Goal: Task Accomplishment & Management: Complete application form

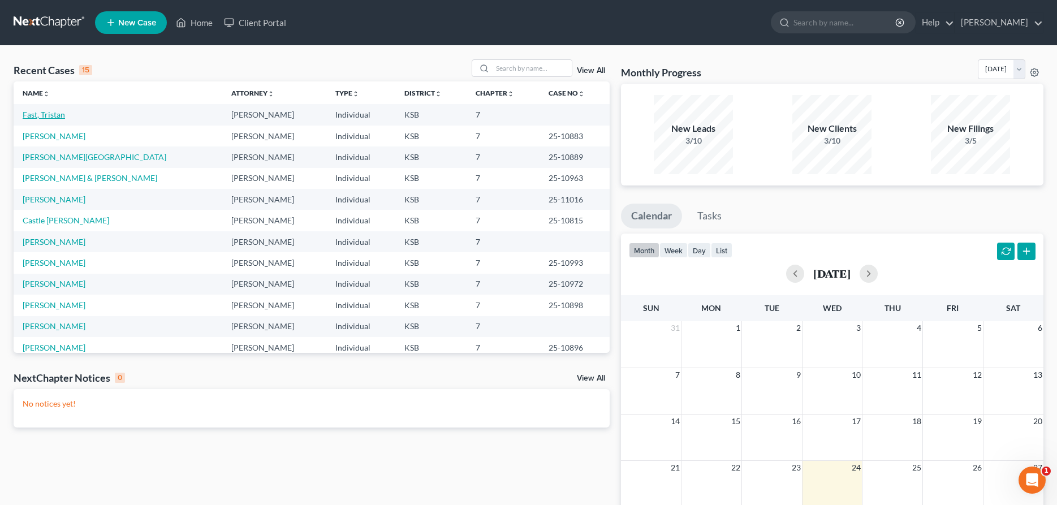
click at [48, 115] on link "Fast, Tristan" at bounding box center [44, 115] width 42 height 10
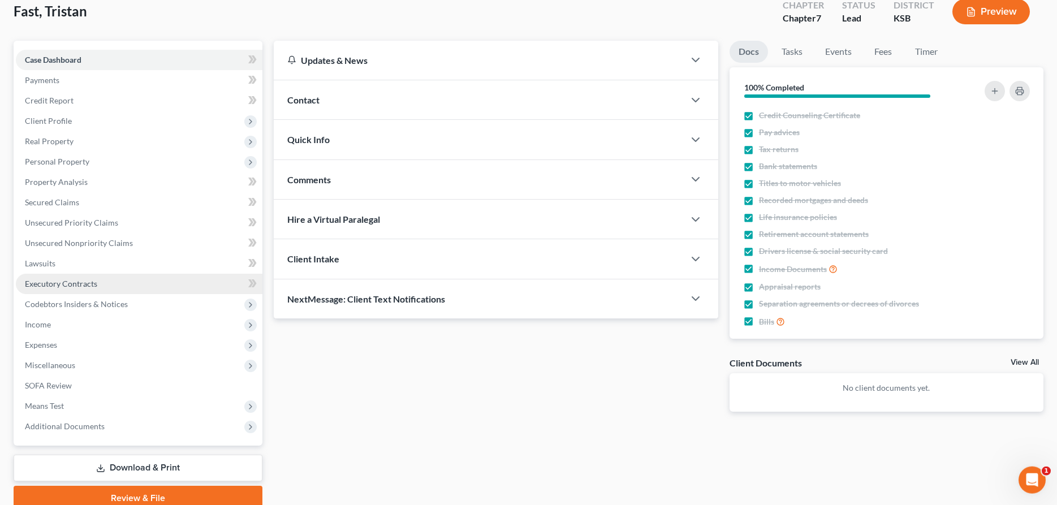
scroll to position [115, 0]
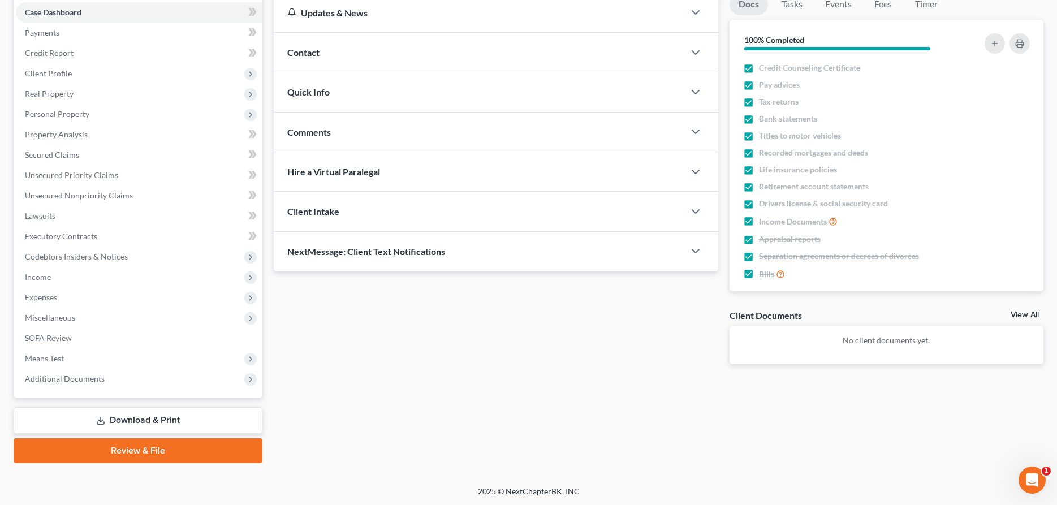
click at [129, 446] on link "Review & File" at bounding box center [138, 450] width 249 height 25
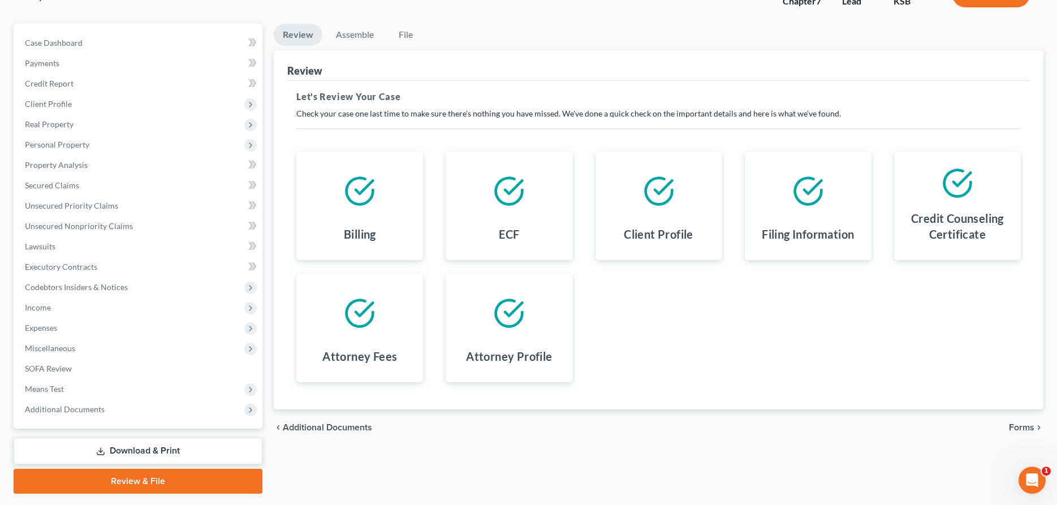
scroll to position [115, 0]
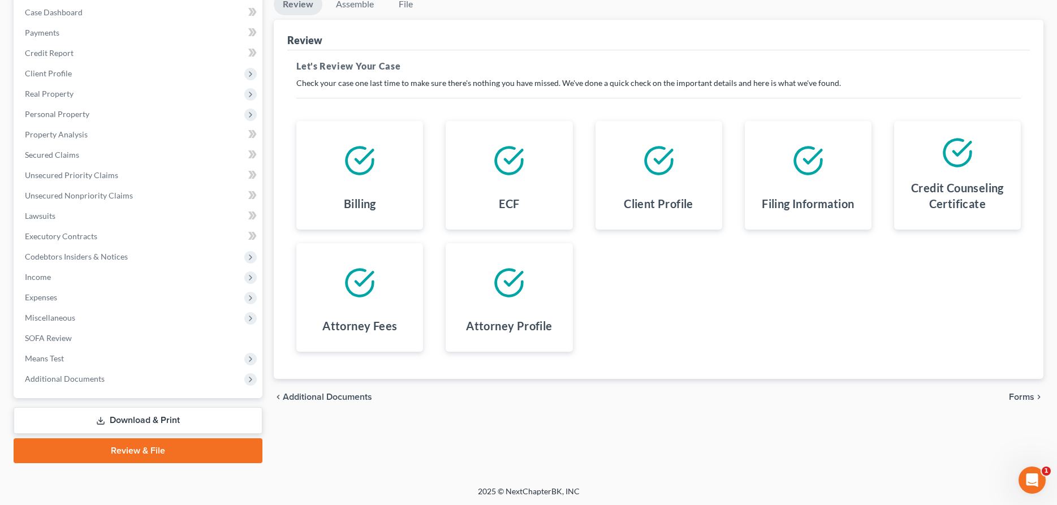
click at [1016, 394] on span "Forms" at bounding box center [1021, 396] width 25 height 9
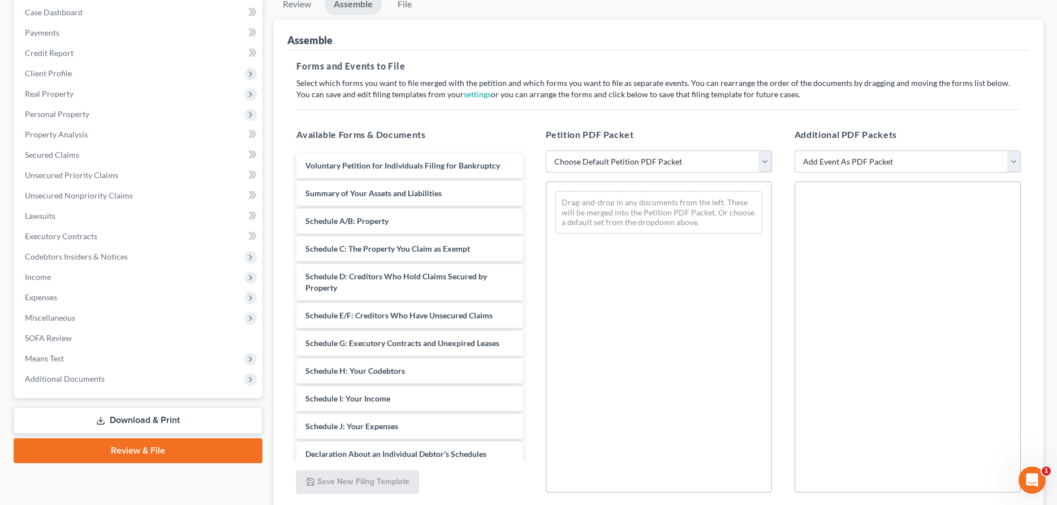
click at [546, 150] on select "Choose Default Petition PDF Packet Complete Bankruptcy Petition (all forms and …" at bounding box center [659, 161] width 226 height 23
select select "2"
click option "District of [US_STATE]" at bounding box center [0, 0] width 0 height 0
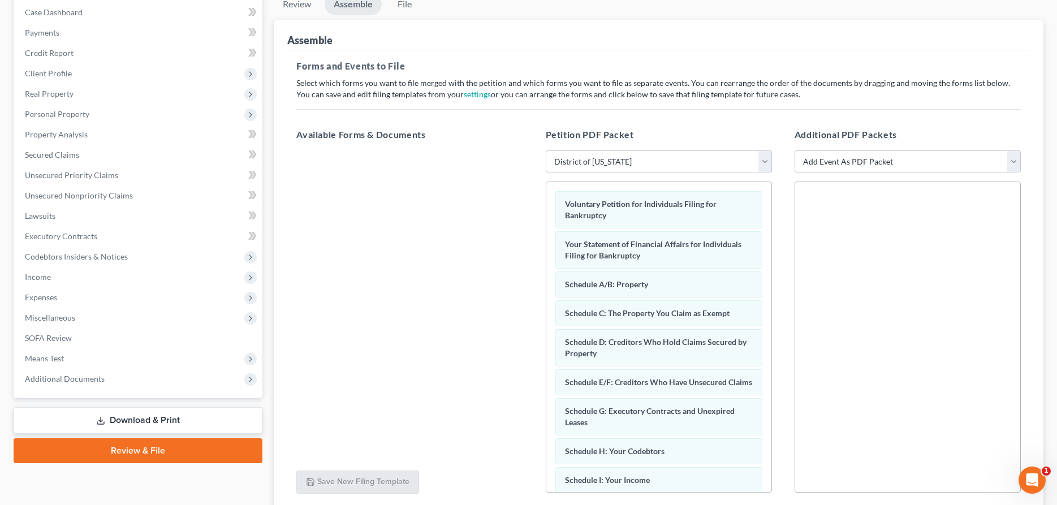
scroll to position [204, 0]
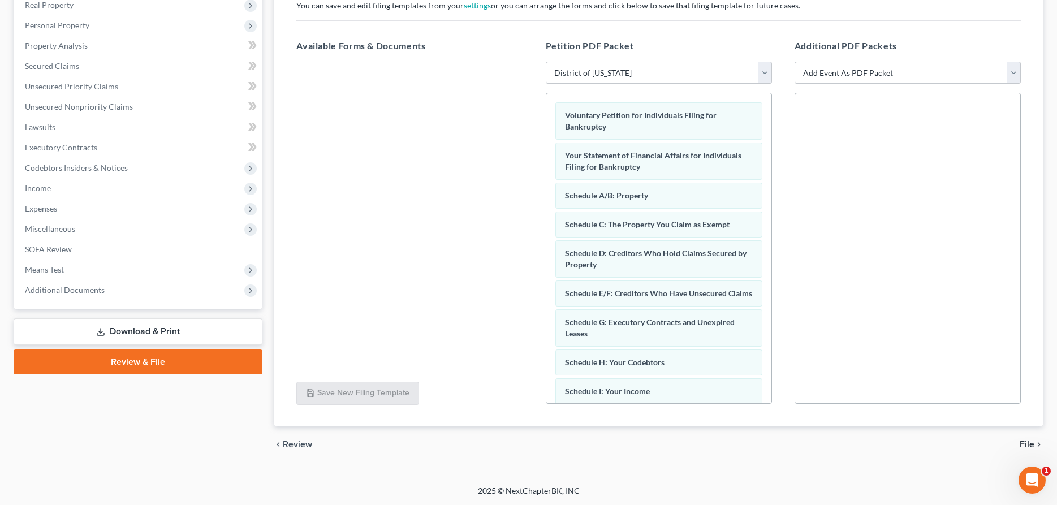
click at [1030, 440] on span "File" at bounding box center [1026, 444] width 15 height 9
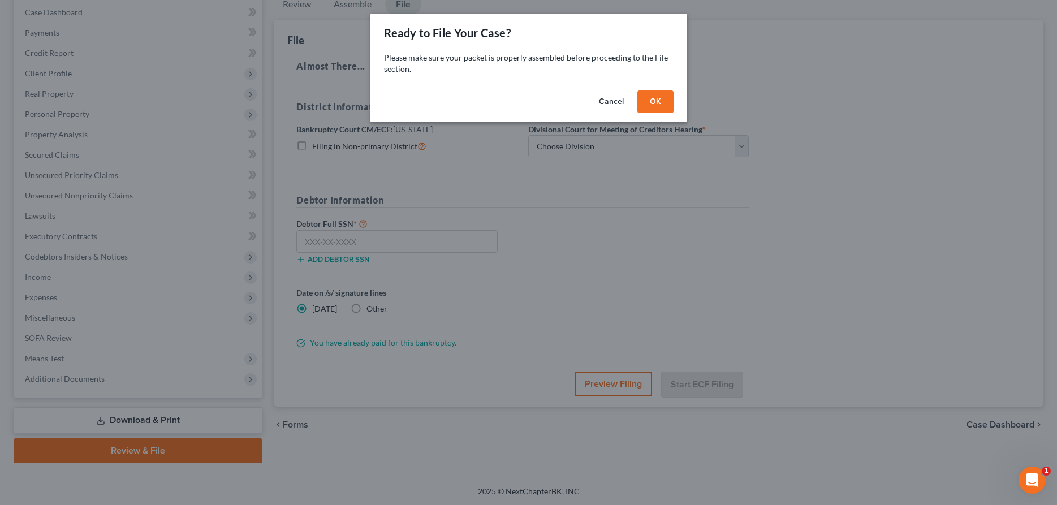
click at [654, 101] on button "OK" at bounding box center [655, 101] width 36 height 23
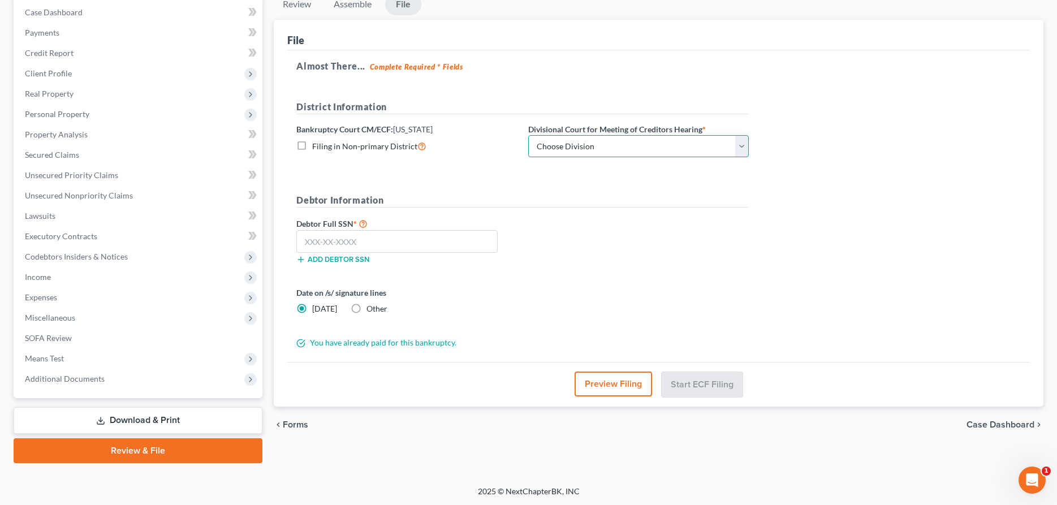
click at [528, 135] on select "Choose Division [US_STATE][GEOGRAPHIC_DATA] [GEOGRAPHIC_DATA] [GEOGRAPHIC_DATA]" at bounding box center [638, 146] width 221 height 23
select select "2"
click option "Wichita" at bounding box center [0, 0] width 0 height 0
click at [438, 239] on input "text" at bounding box center [396, 241] width 201 height 23
type input "511-90-3761"
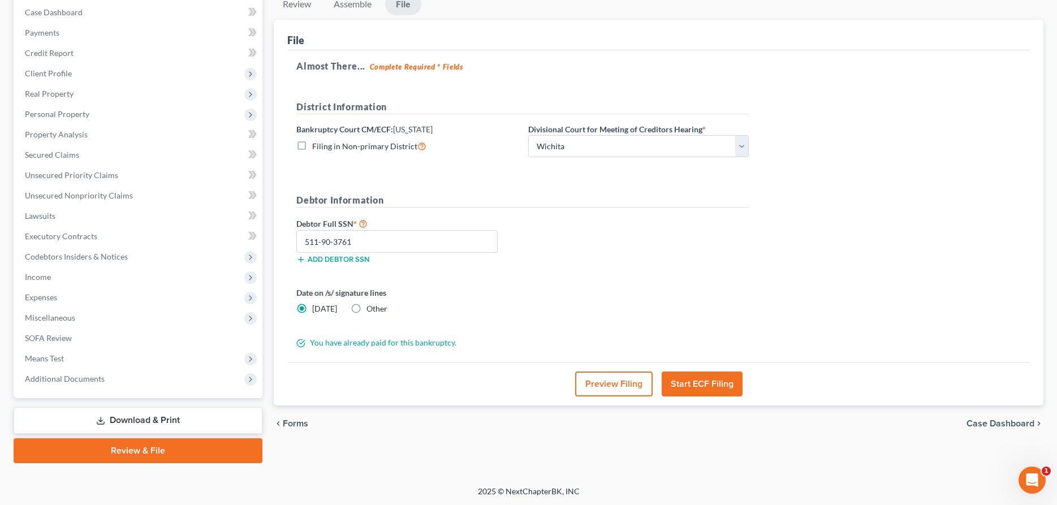
click at [671, 380] on button "Start ECF Filing" at bounding box center [702, 383] width 81 height 25
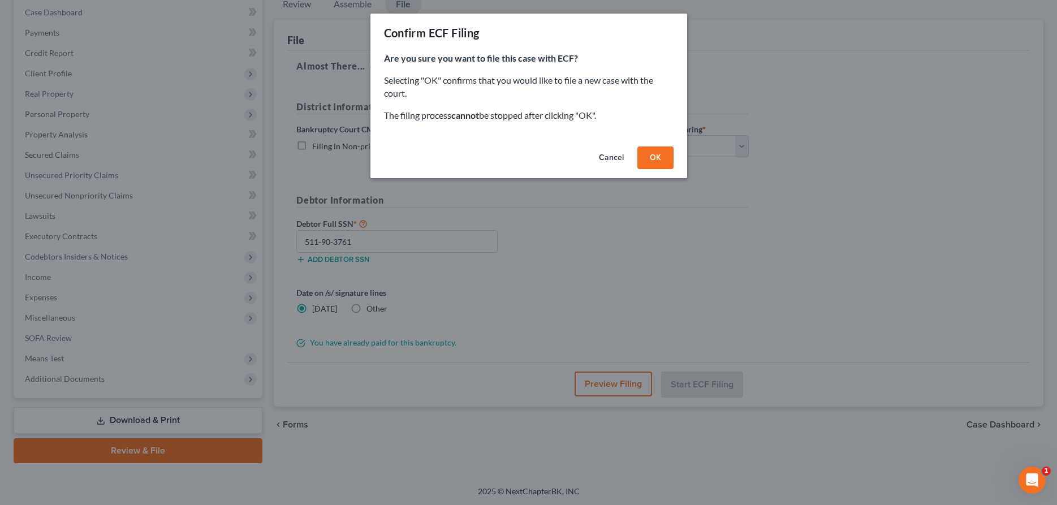
click at [607, 157] on button "Cancel" at bounding box center [611, 157] width 43 height 23
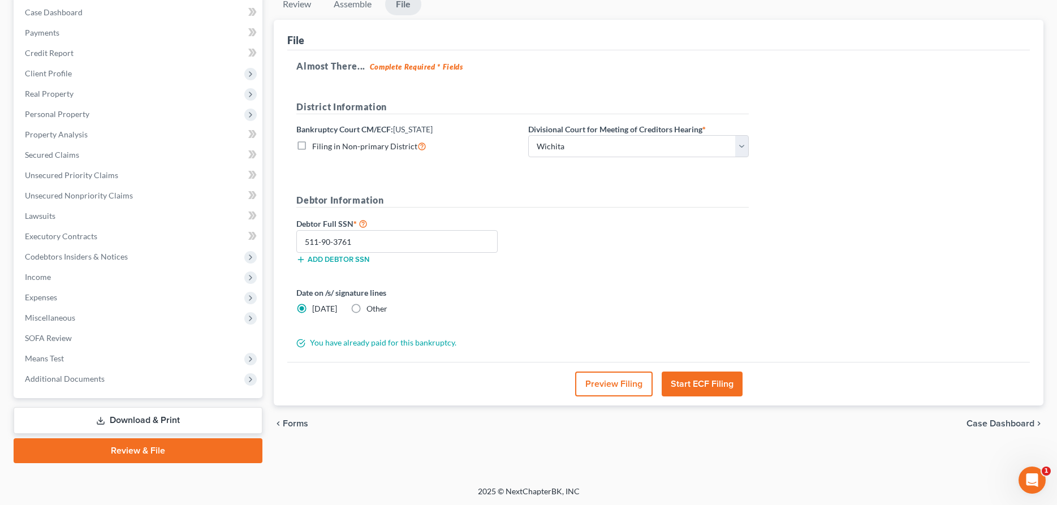
click at [714, 390] on button "Start ECF Filing" at bounding box center [702, 383] width 81 height 25
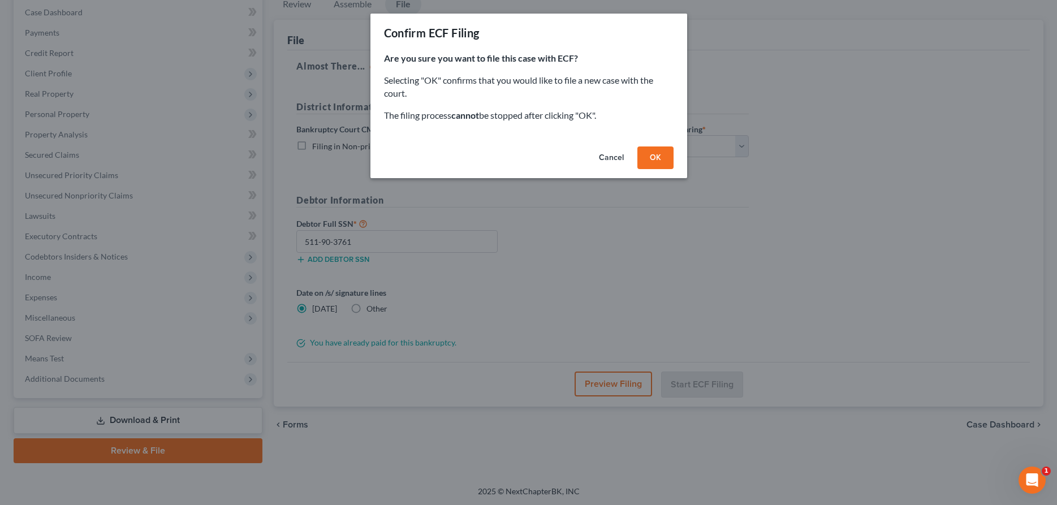
drag, startPoint x: 638, startPoint y: 155, endPoint x: 643, endPoint y: 158, distance: 6.1
click at [639, 155] on button "OK" at bounding box center [655, 157] width 36 height 23
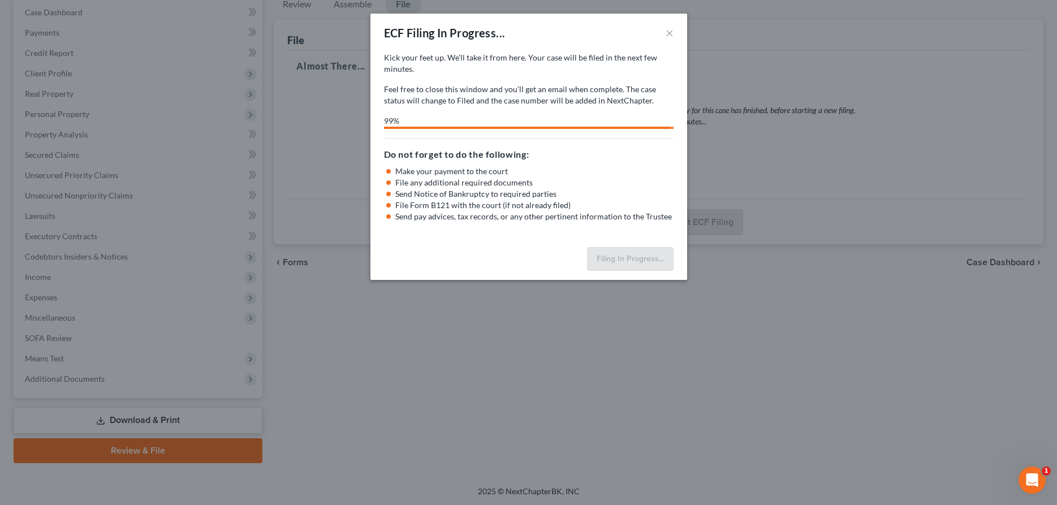
select select "2"
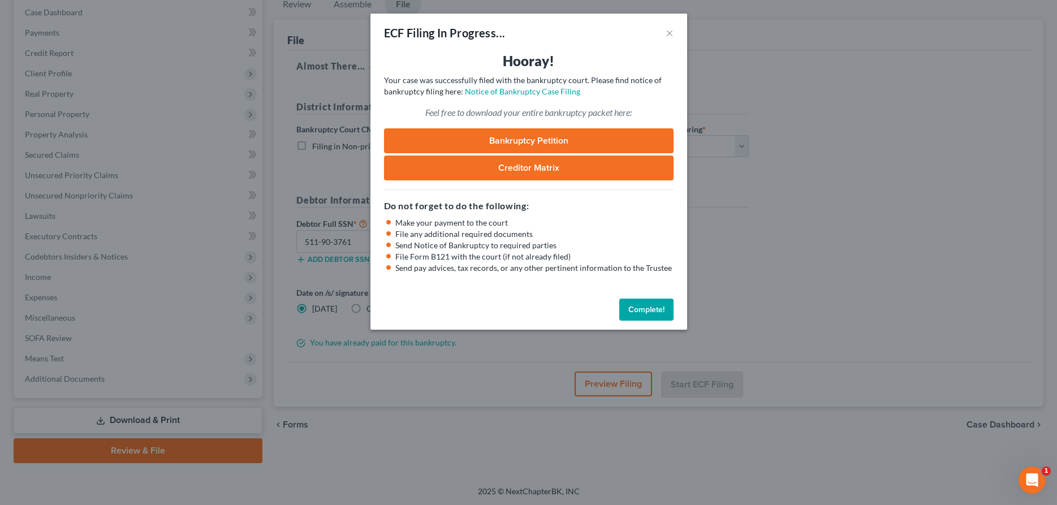
click at [653, 314] on button "Complete!" at bounding box center [646, 310] width 54 height 23
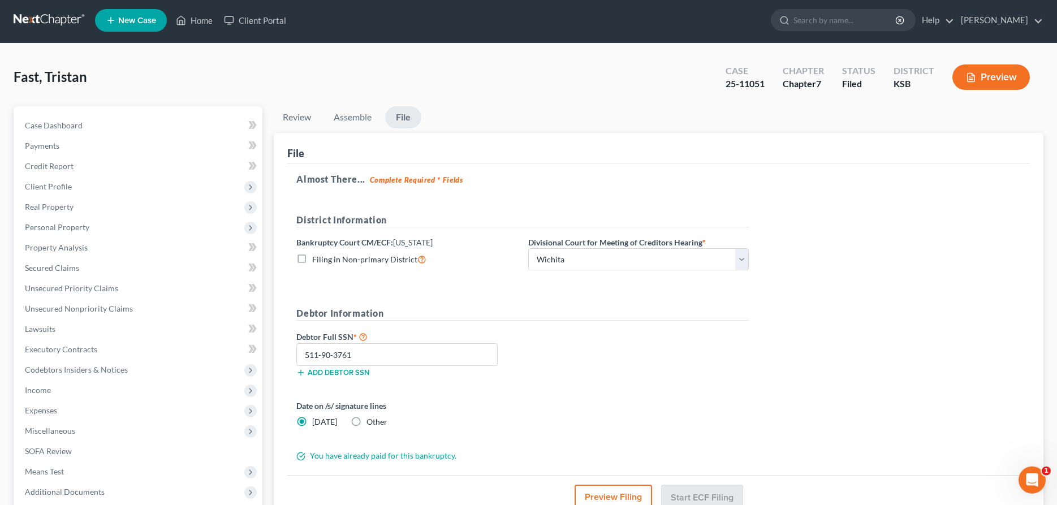
scroll to position [0, 0]
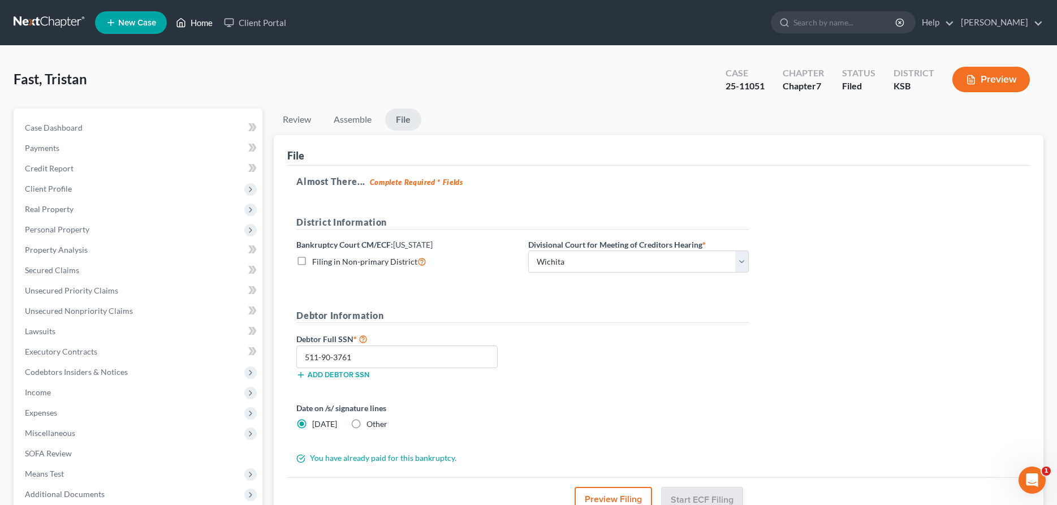
click at [196, 20] on link "Home" at bounding box center [194, 22] width 48 height 20
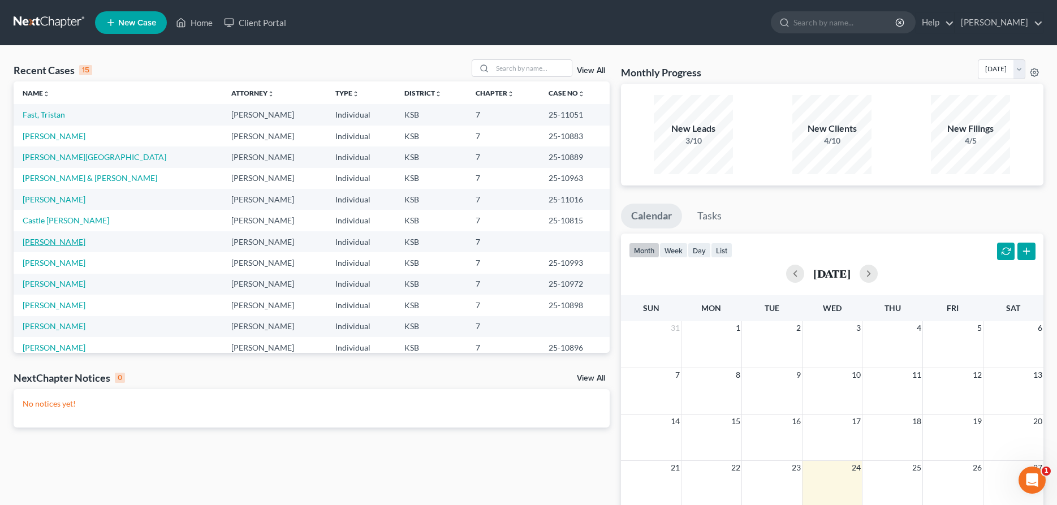
click at [71, 243] on link "[PERSON_NAME]" at bounding box center [54, 242] width 63 height 10
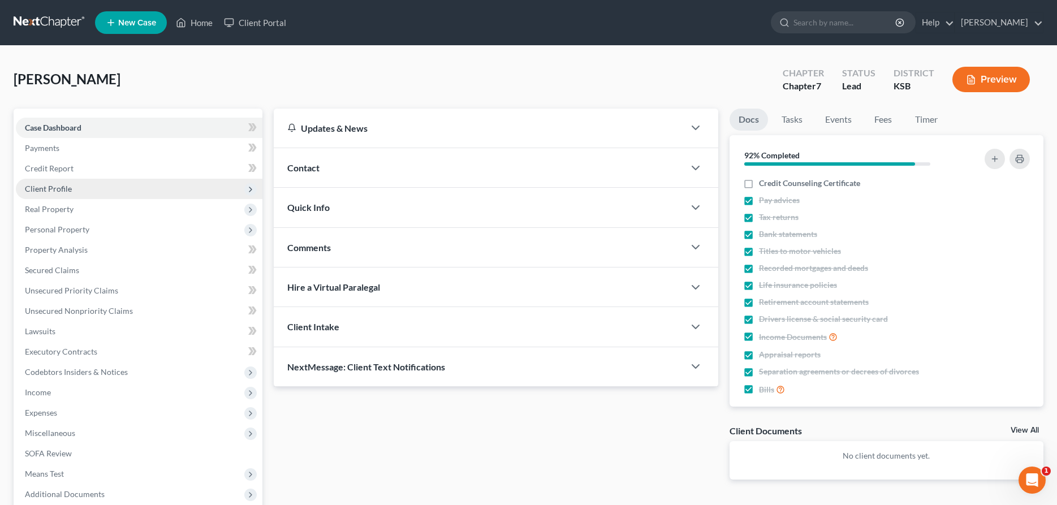
click at [52, 189] on span "Client Profile" at bounding box center [48, 189] width 47 height 10
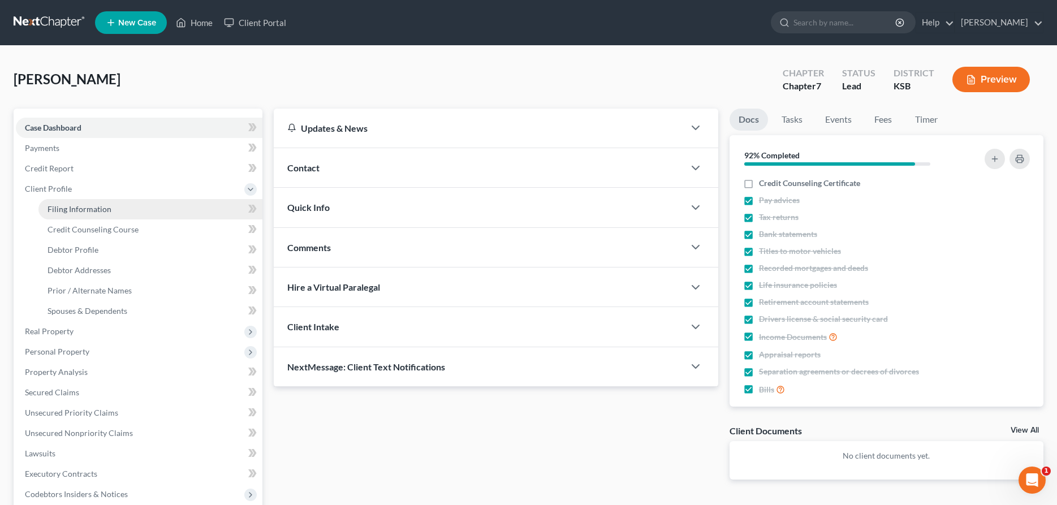
click at [68, 210] on span "Filing Information" at bounding box center [79, 209] width 64 height 10
select select "1"
select select "0"
select select "31"
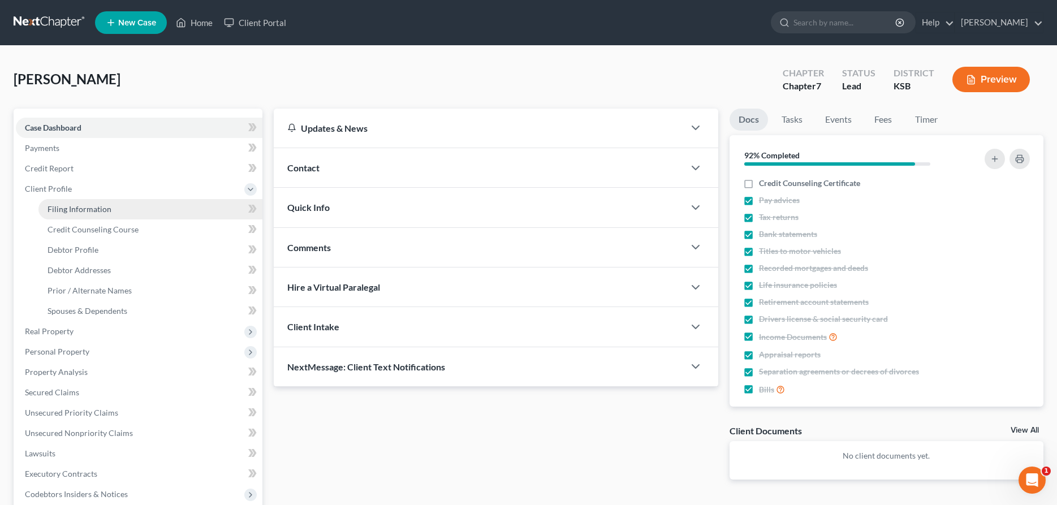
select select "0"
select select "17"
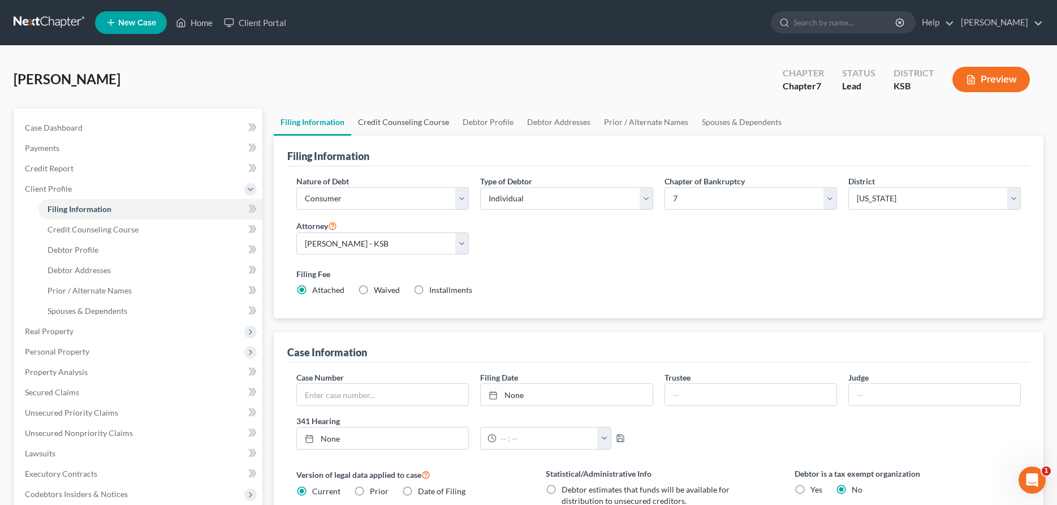
click at [384, 122] on link "Credit Counseling Course" at bounding box center [403, 122] width 105 height 27
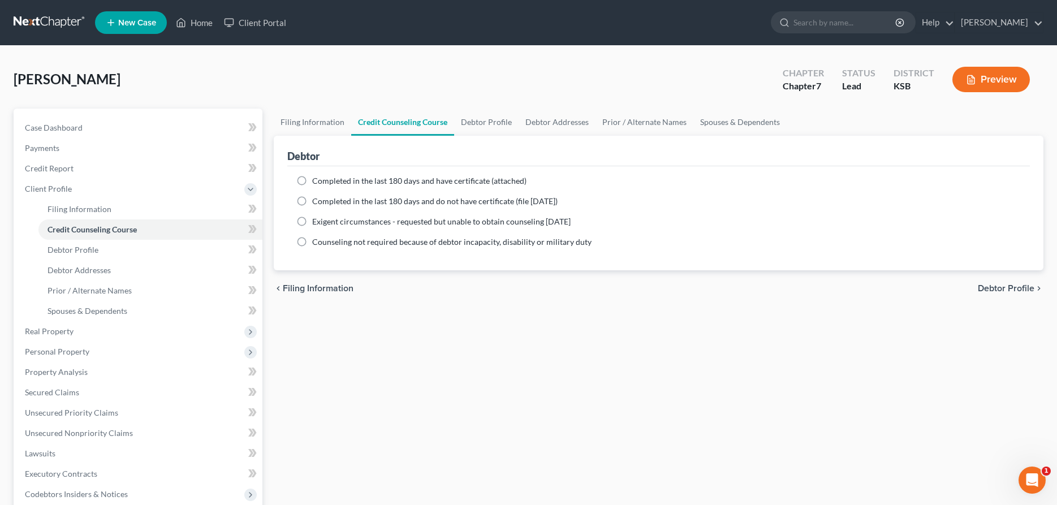
click at [312, 178] on label "Completed in the last 180 days and have certificate (attached)" at bounding box center [419, 180] width 214 height 11
click at [317, 178] on input "Completed in the last 180 days and have certificate (attached)" at bounding box center [320, 178] width 7 height 7
radio input "true"
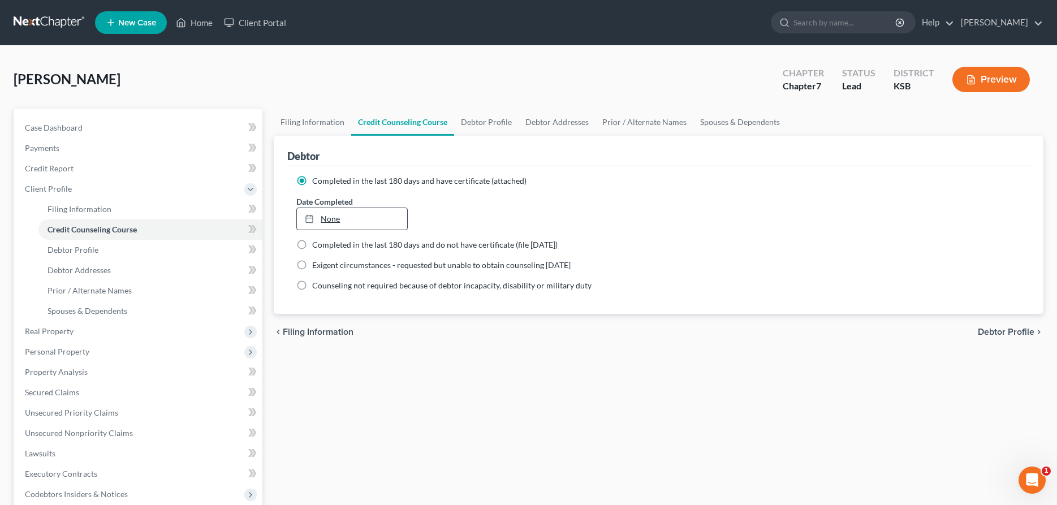
click at [327, 215] on link "None" at bounding box center [352, 218] width 110 height 21
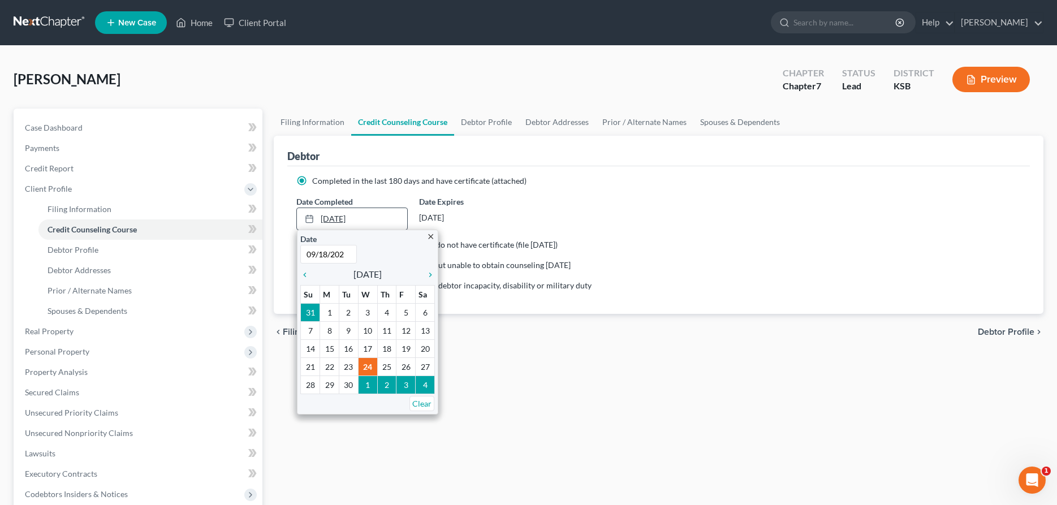
type input "[DATE]"
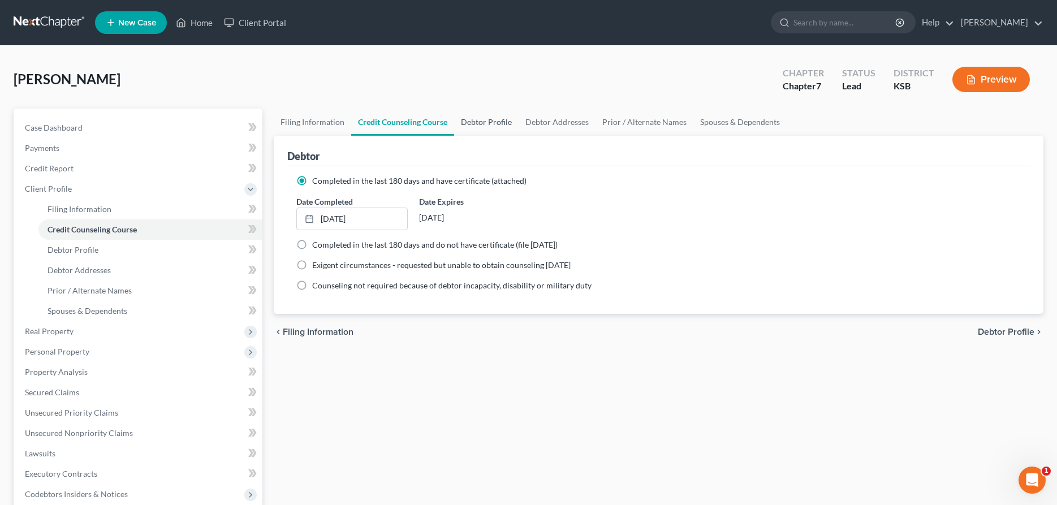
click at [475, 119] on link "Debtor Profile" at bounding box center [486, 122] width 64 height 27
select select "0"
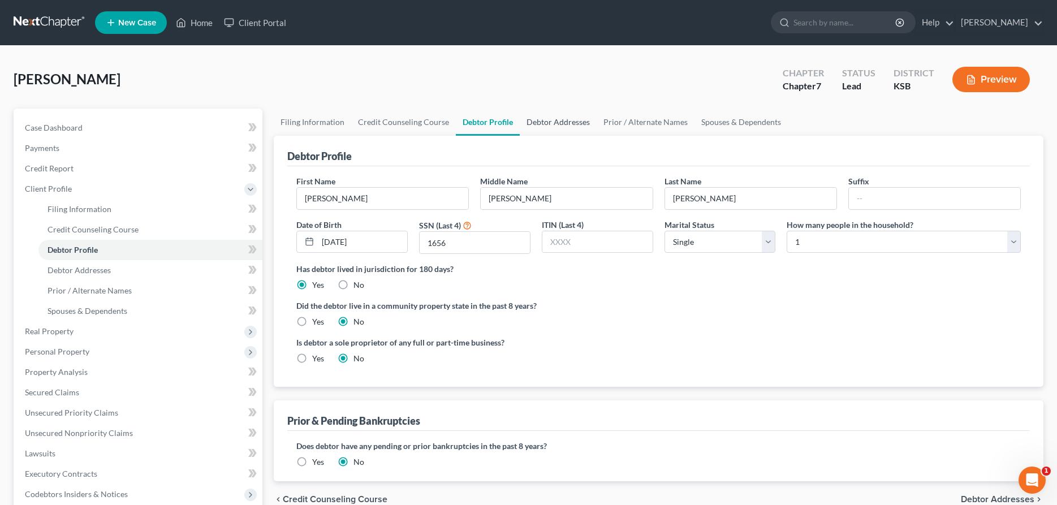
click at [567, 121] on link "Debtor Addresses" at bounding box center [558, 122] width 77 height 27
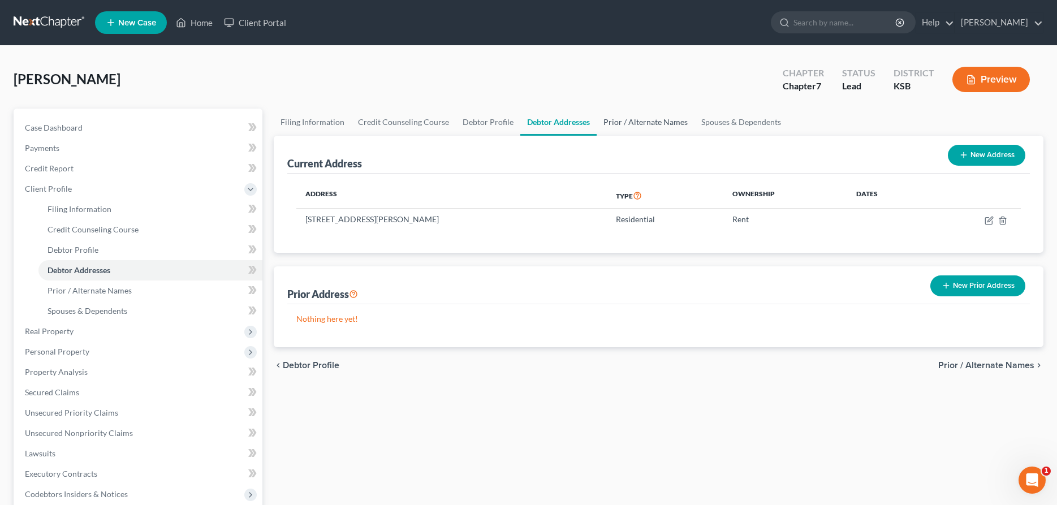
click at [649, 120] on link "Prior / Alternate Names" at bounding box center [645, 122] width 98 height 27
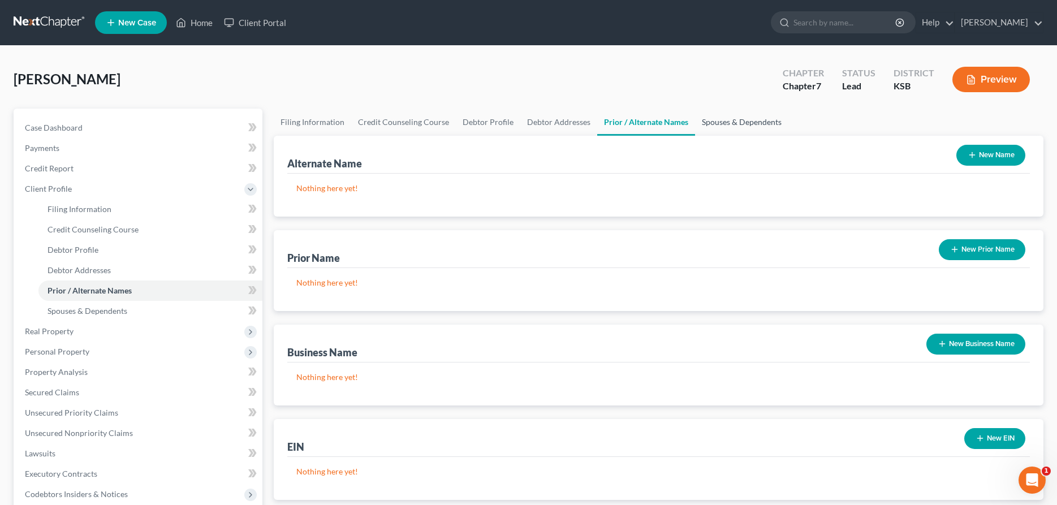
click at [721, 120] on link "Spouses & Dependents" at bounding box center [741, 122] width 93 height 27
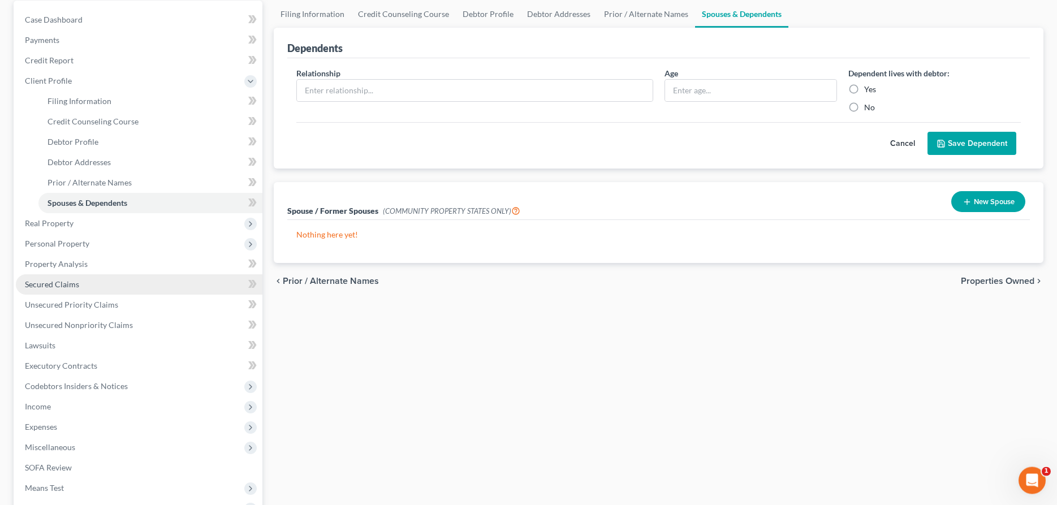
scroll to position [115, 0]
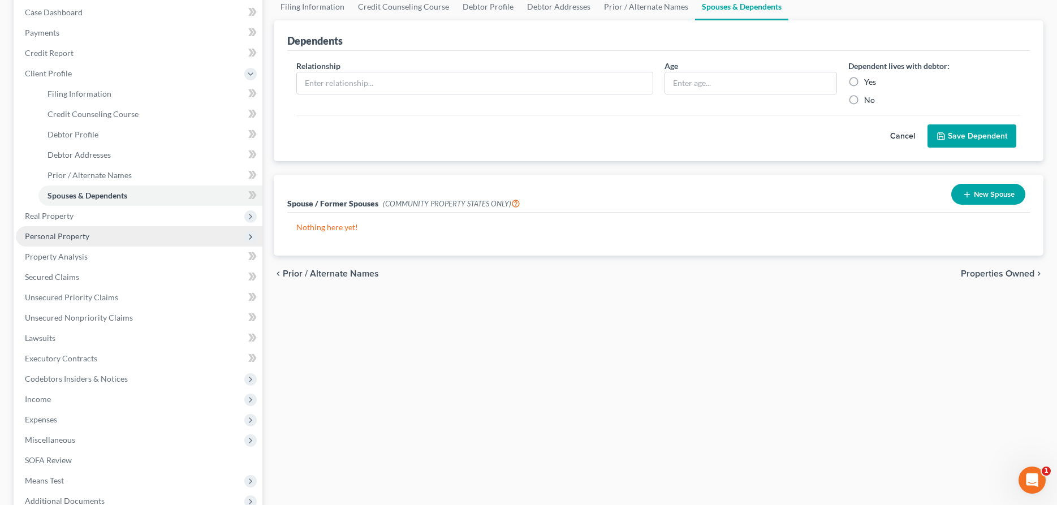
click at [51, 239] on span "Personal Property" at bounding box center [57, 236] width 64 height 10
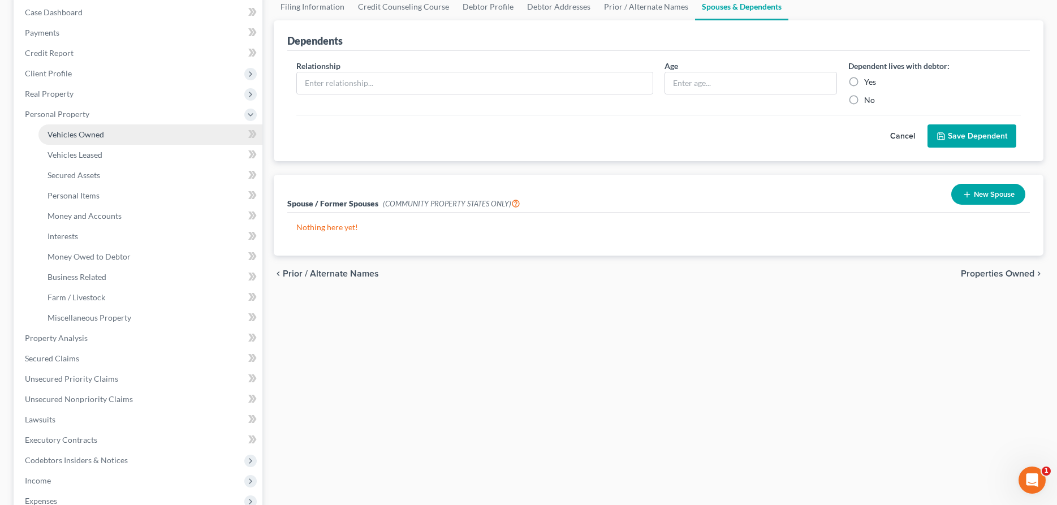
click at [88, 136] on span "Vehicles Owned" at bounding box center [75, 134] width 57 height 10
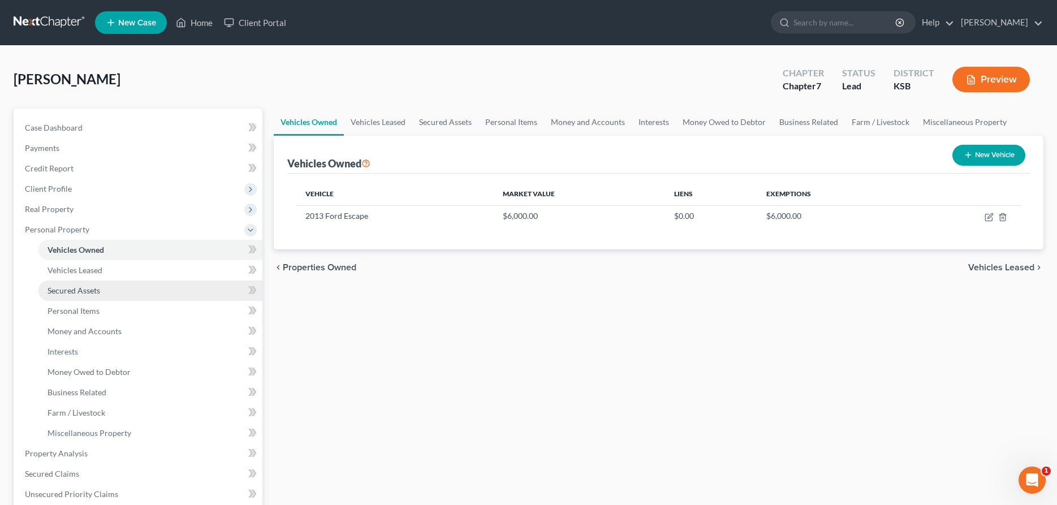
click at [69, 293] on span "Secured Assets" at bounding box center [73, 291] width 53 height 10
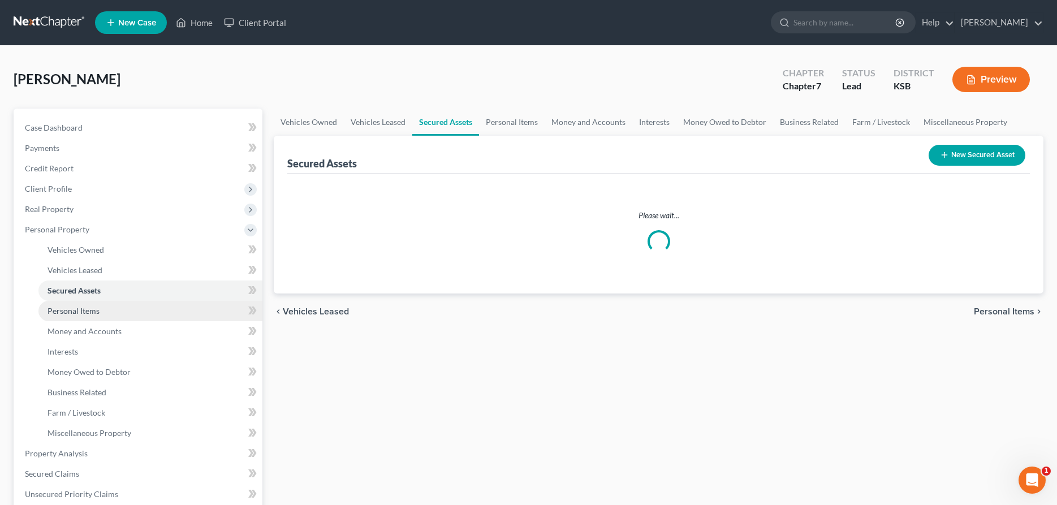
click at [81, 309] on span "Personal Items" at bounding box center [73, 311] width 52 height 10
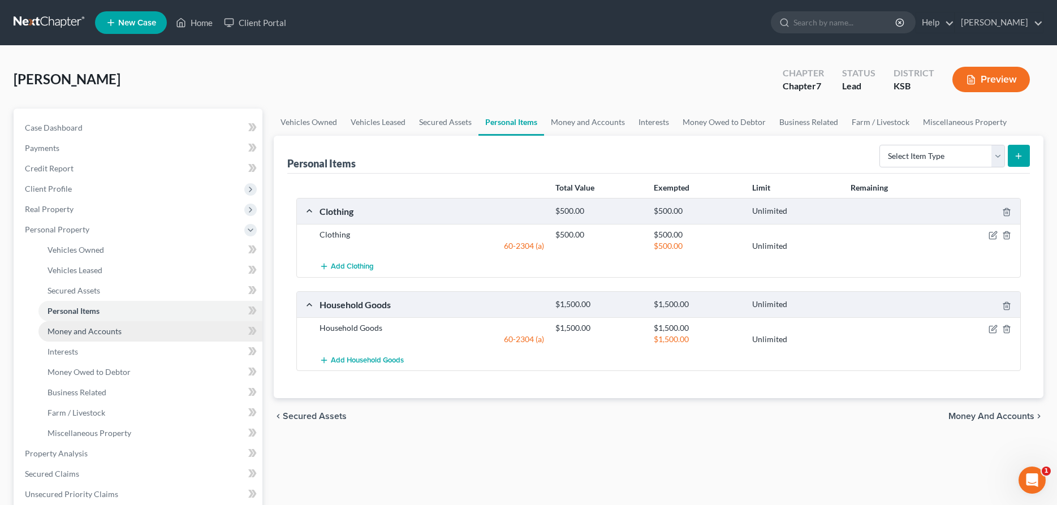
click at [69, 336] on link "Money and Accounts" at bounding box center [150, 331] width 224 height 20
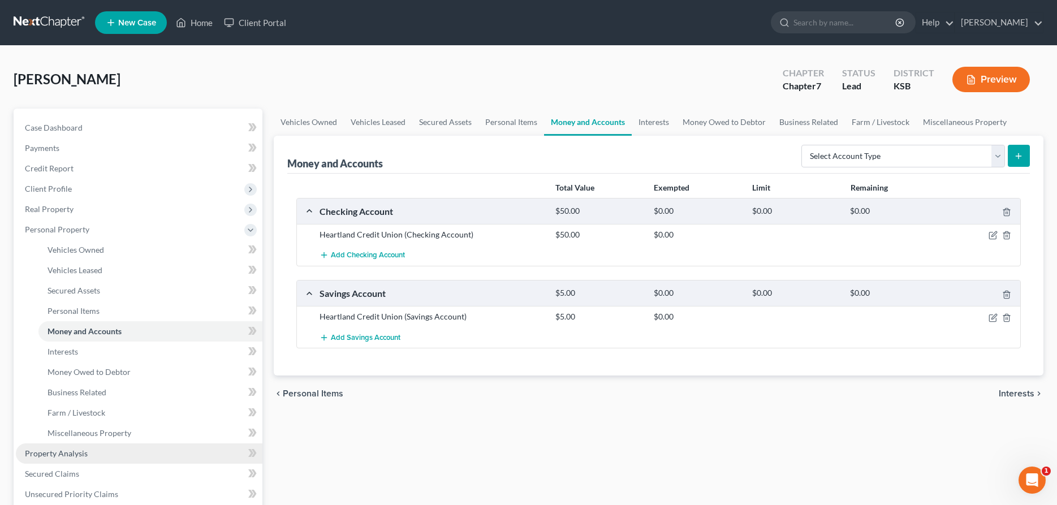
click at [49, 455] on span "Property Analysis" at bounding box center [56, 453] width 63 height 10
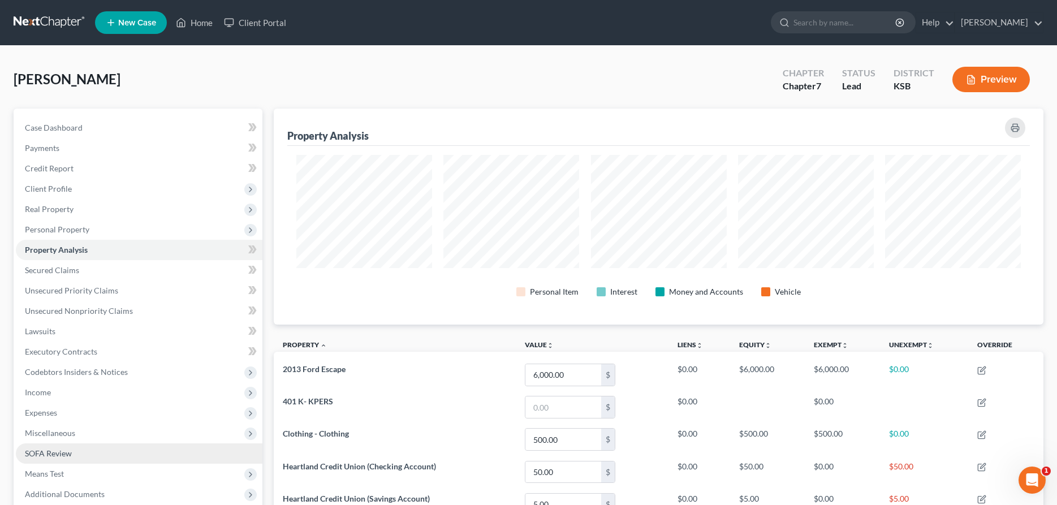
scroll to position [216, 769]
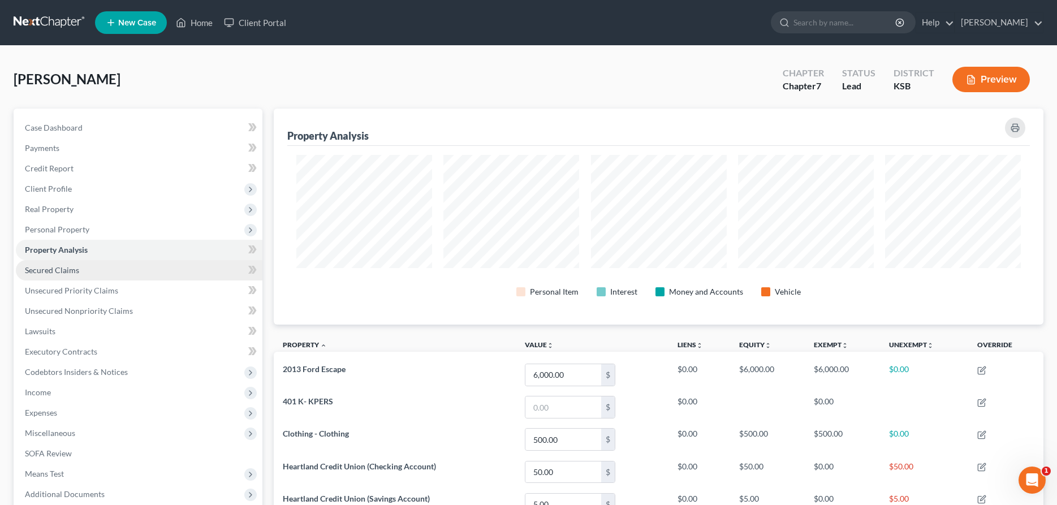
click at [43, 266] on span "Secured Claims" at bounding box center [52, 270] width 54 height 10
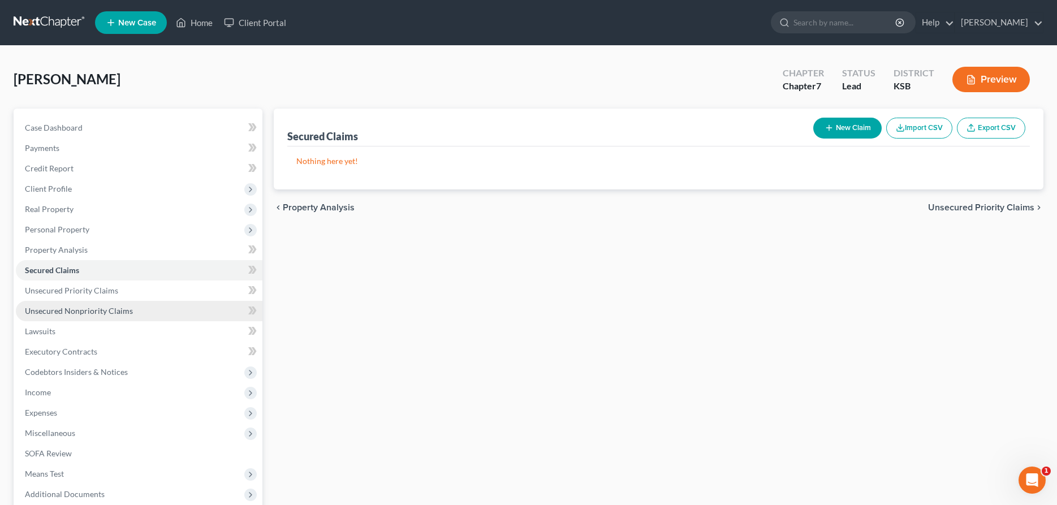
click at [50, 308] on span "Unsecured Nonpriority Claims" at bounding box center [79, 311] width 108 height 10
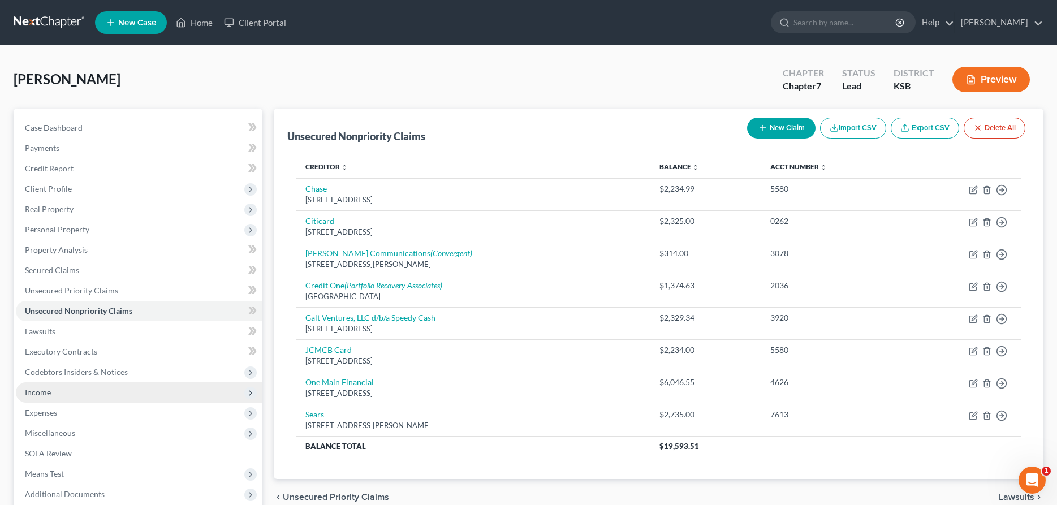
scroll to position [58, 0]
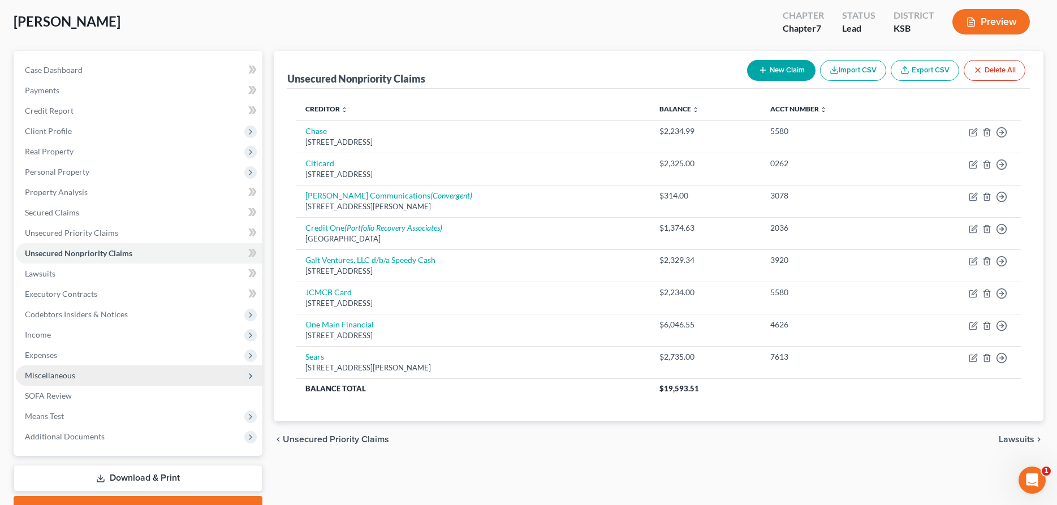
click at [66, 375] on span "Miscellaneous" at bounding box center [50, 375] width 50 height 10
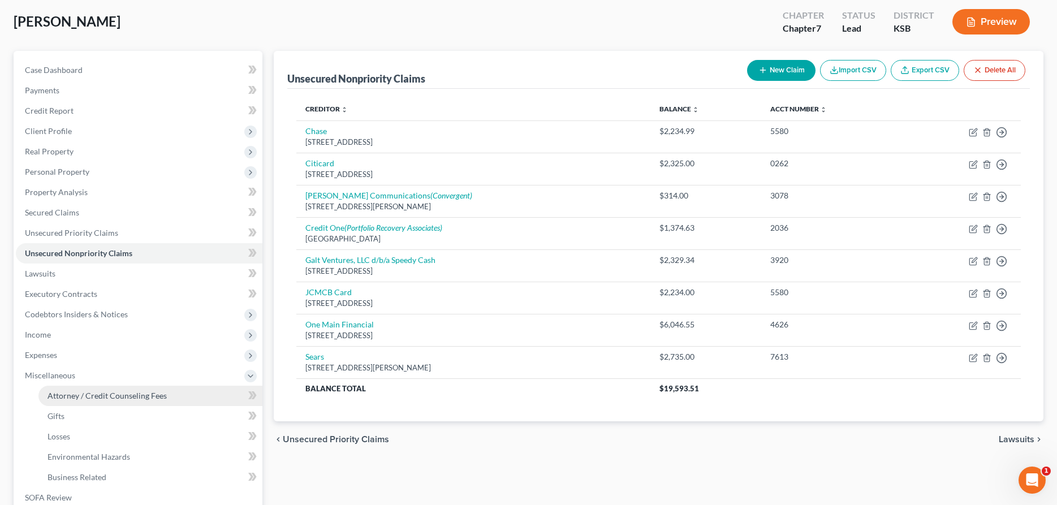
click at [77, 395] on span "Attorney / Credit Counseling Fees" at bounding box center [106, 396] width 119 height 10
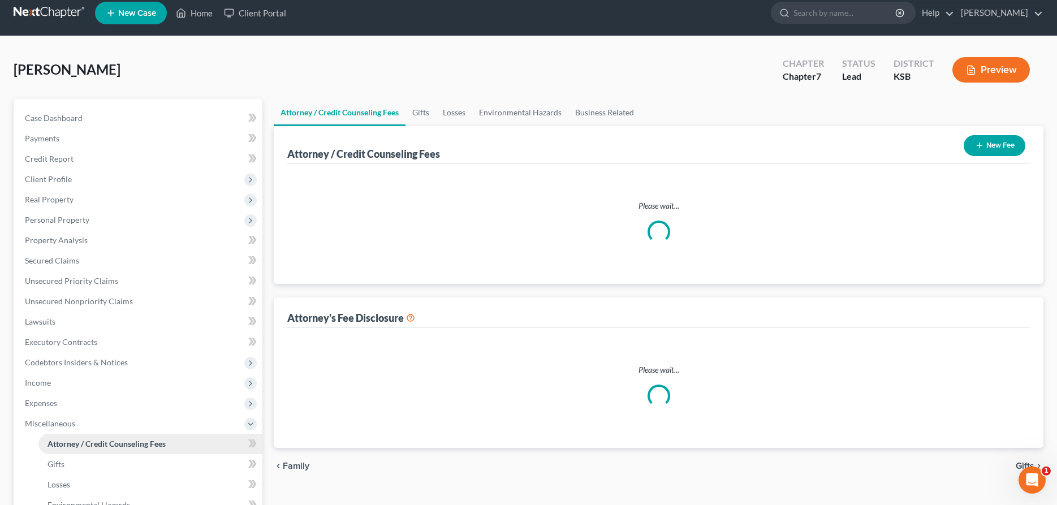
select select "0"
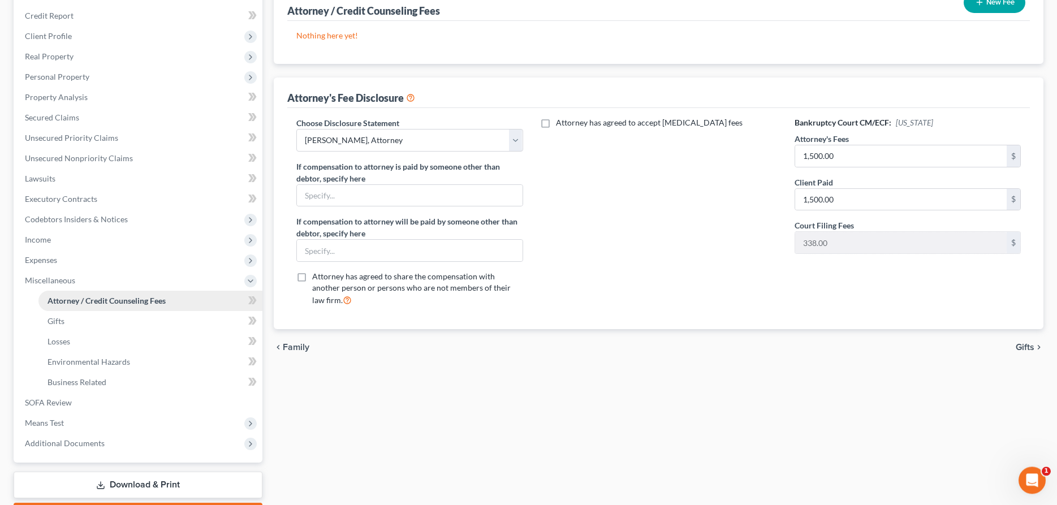
scroll to position [173, 0]
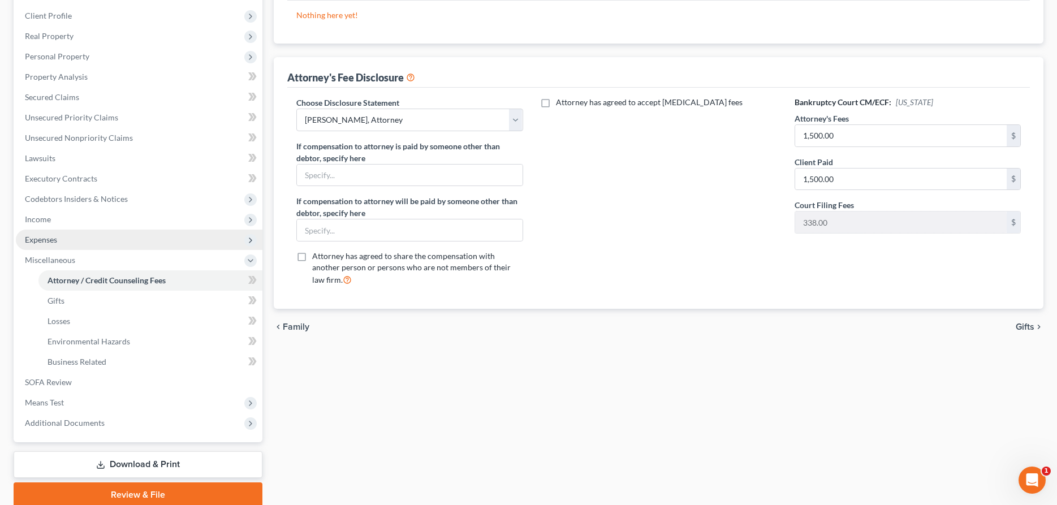
click at [72, 242] on span "Expenses" at bounding box center [139, 240] width 247 height 20
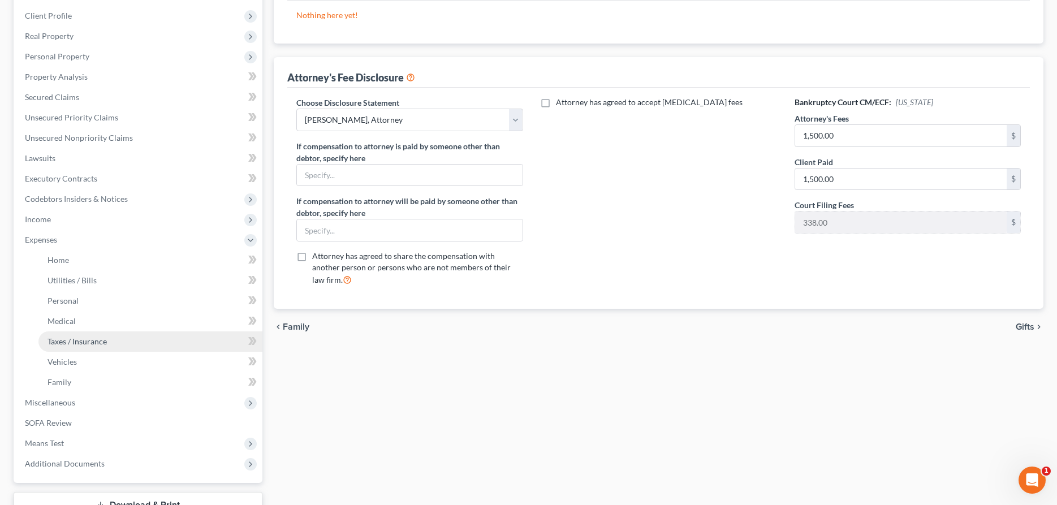
click at [68, 335] on link "Taxes / Insurance" at bounding box center [150, 341] width 224 height 20
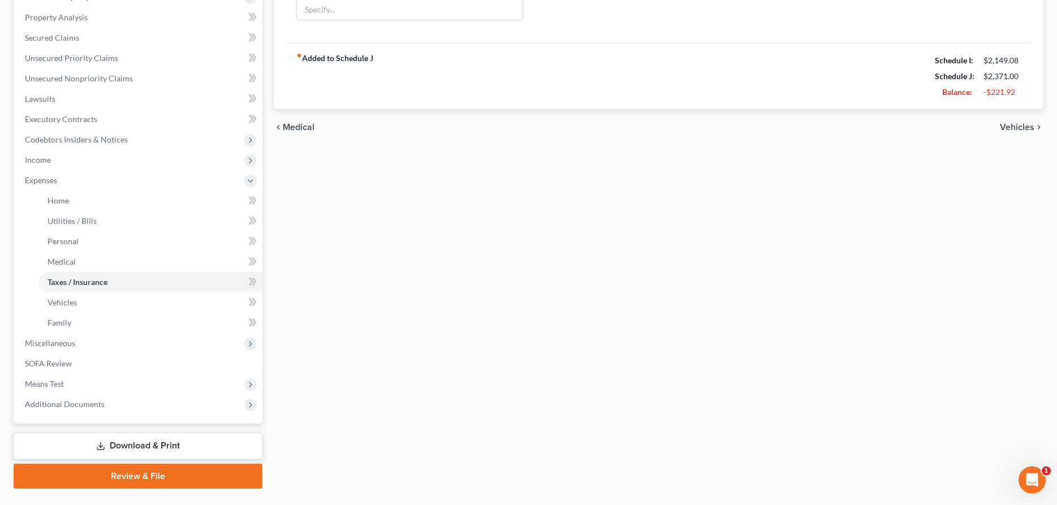
scroll to position [258, 0]
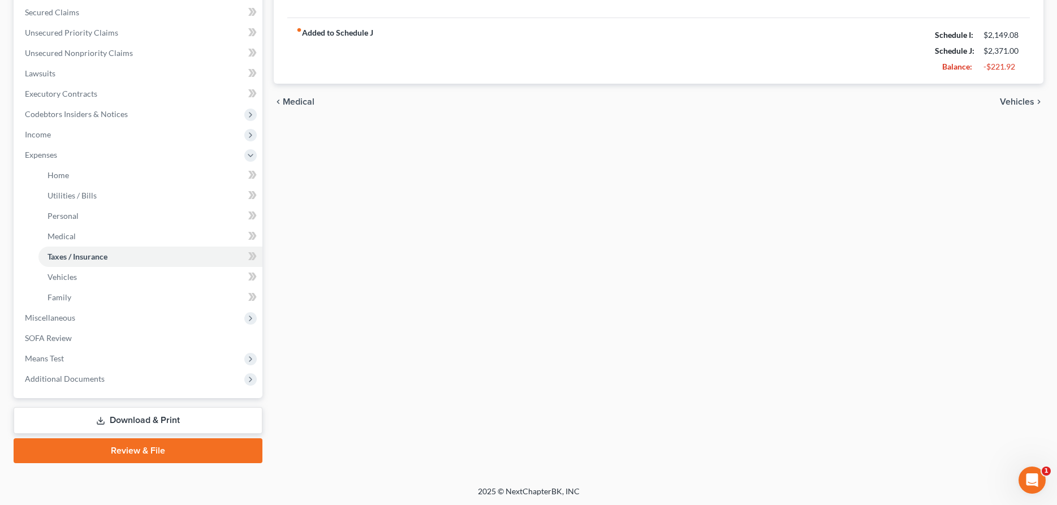
click at [115, 421] on link "Download & Print" at bounding box center [138, 420] width 249 height 27
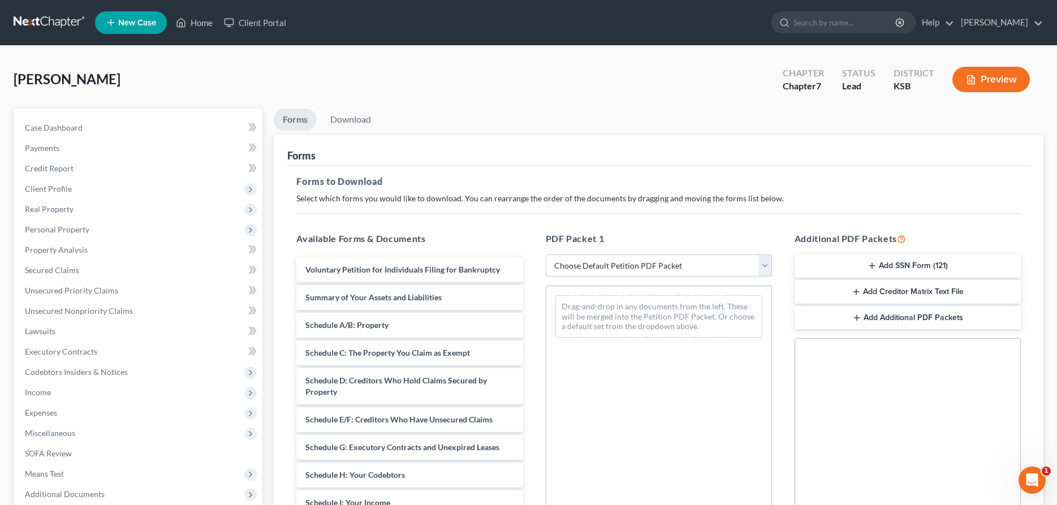
click at [546, 254] on select "Choose Default Petition PDF Packet Complete Bankruptcy Petition (all forms and …" at bounding box center [659, 265] width 226 height 23
select select "4"
click option "District of KS" at bounding box center [0, 0] width 0 height 0
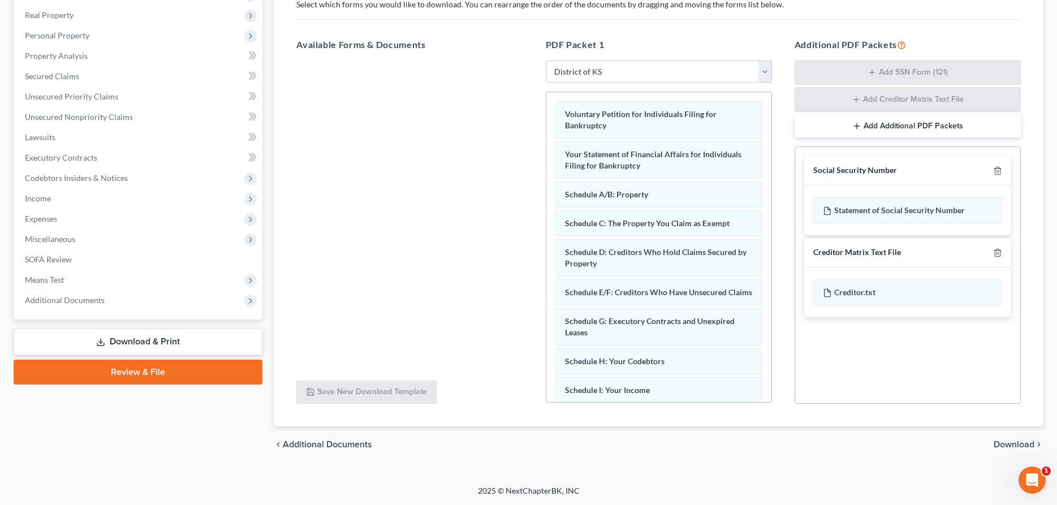
click at [1018, 443] on span "Download" at bounding box center [1013, 444] width 41 height 9
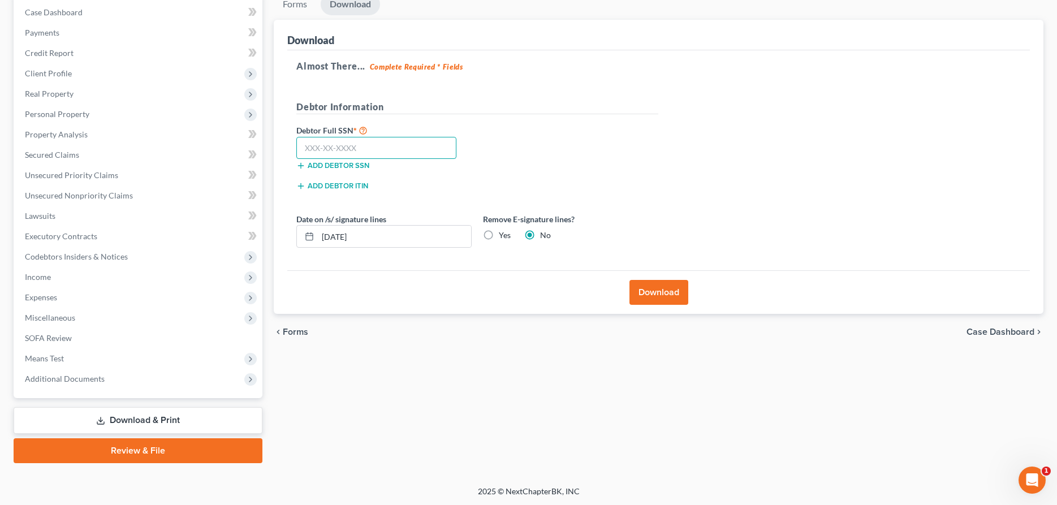
click at [390, 148] on input "text" at bounding box center [376, 148] width 160 height 23
type input "511-84-1656"
click at [652, 290] on button "Download" at bounding box center [658, 292] width 59 height 25
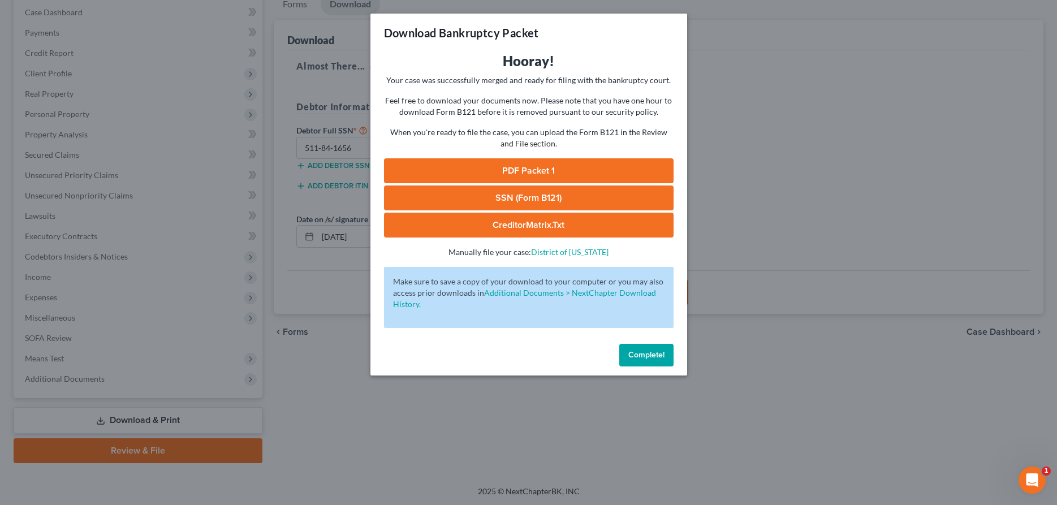
click at [549, 163] on link "PDF Packet 1" at bounding box center [528, 170] width 289 height 25
click at [638, 350] on button "Complete!" at bounding box center [646, 355] width 54 height 23
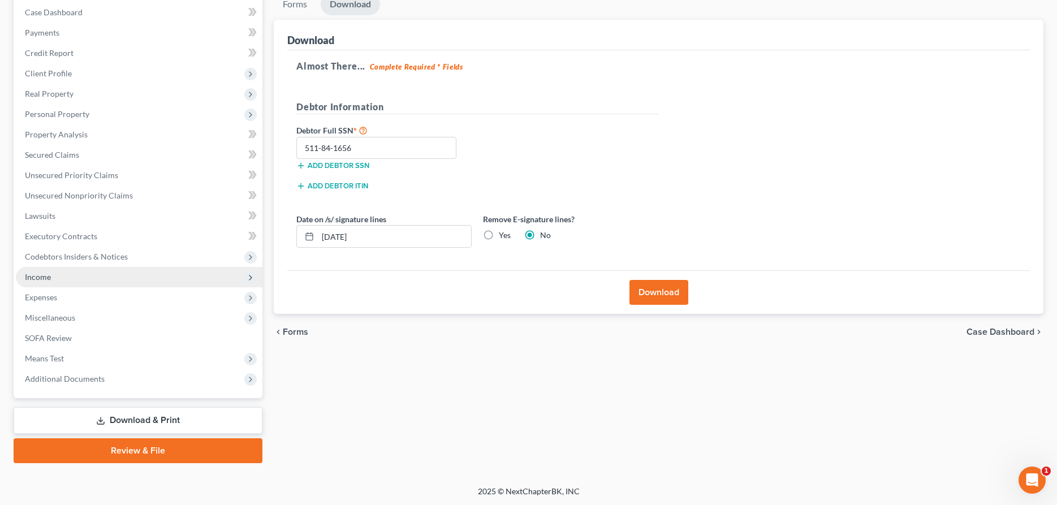
click at [31, 278] on span "Income" at bounding box center [38, 277] width 26 height 10
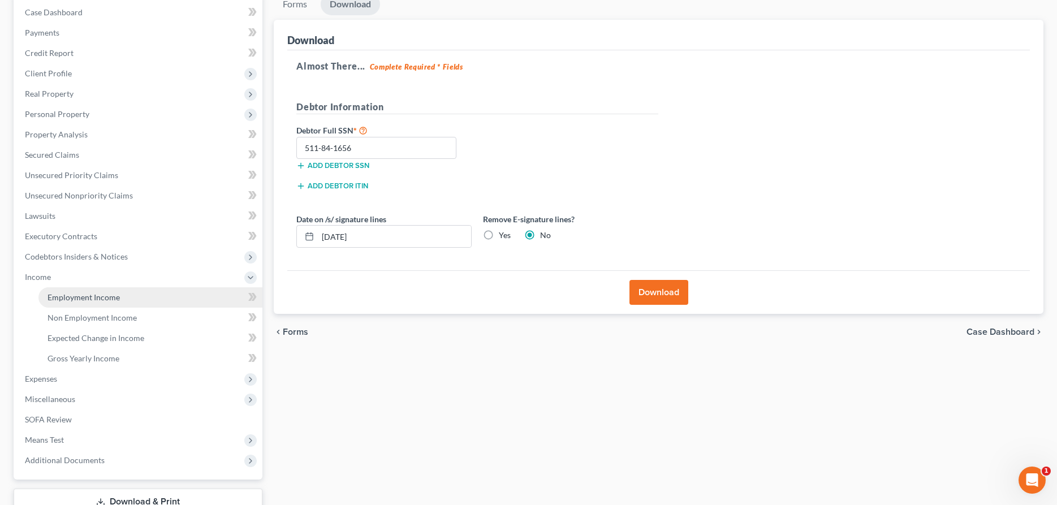
click at [54, 300] on span "Employment Income" at bounding box center [83, 297] width 72 height 10
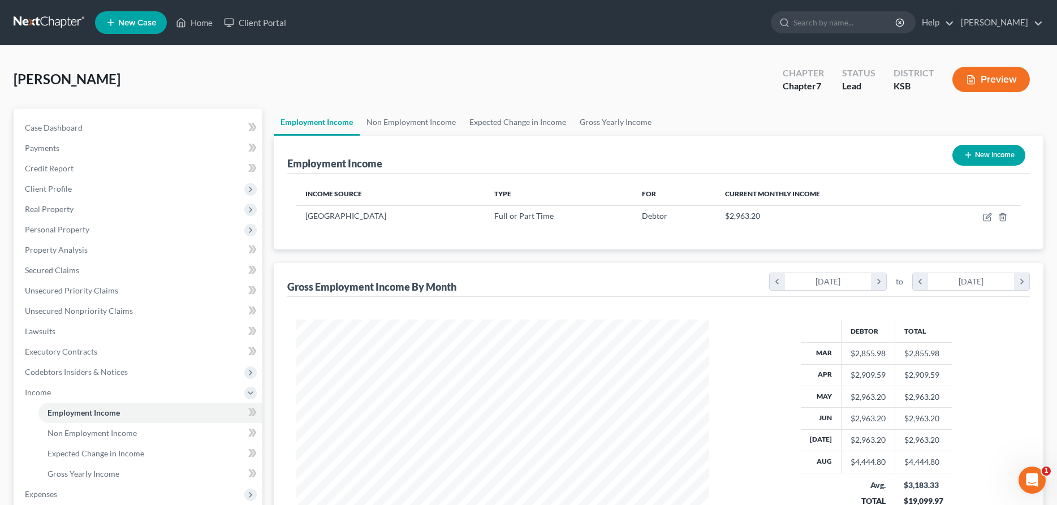
scroll to position [197, 0]
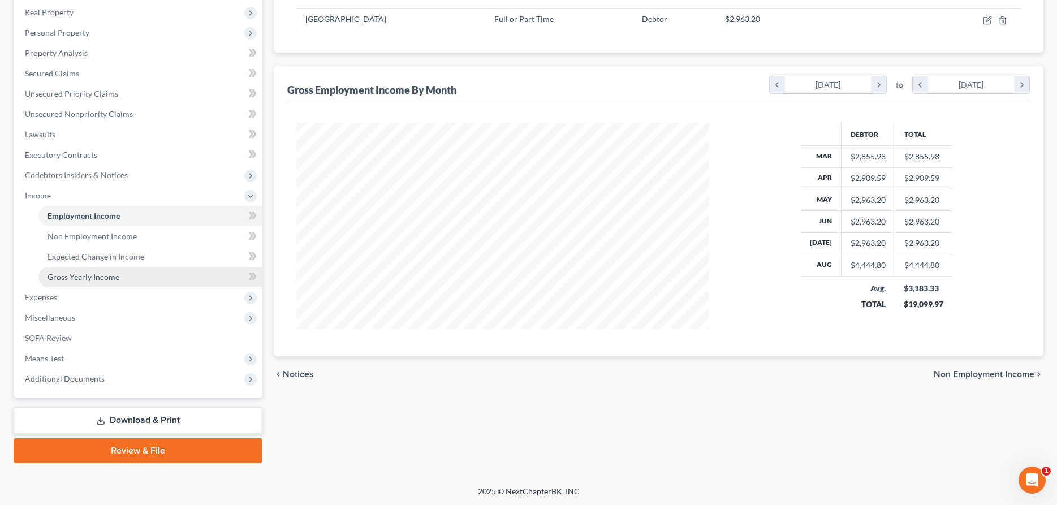
click at [95, 280] on span "Gross Yearly Income" at bounding box center [83, 277] width 72 height 10
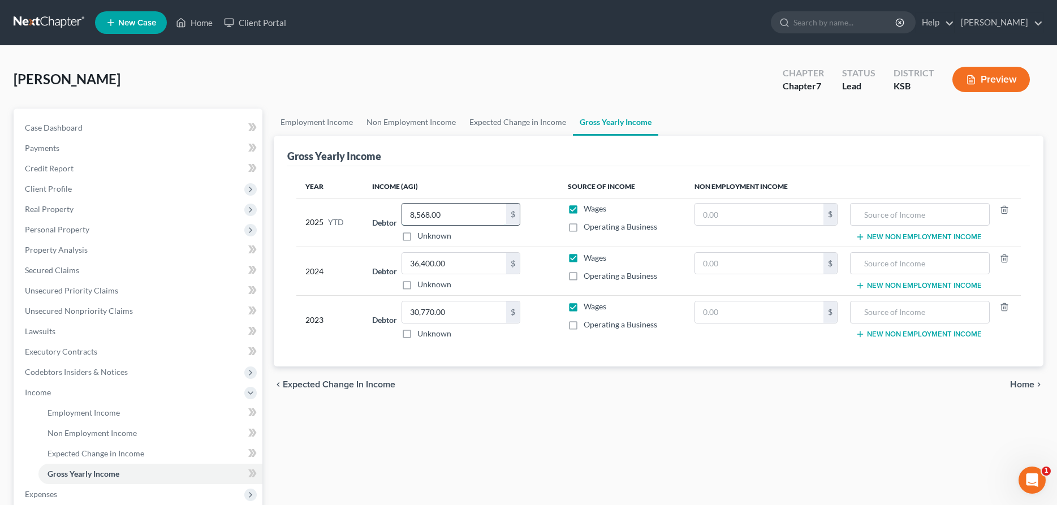
click at [464, 215] on input "8,568.00" at bounding box center [454, 214] width 104 height 21
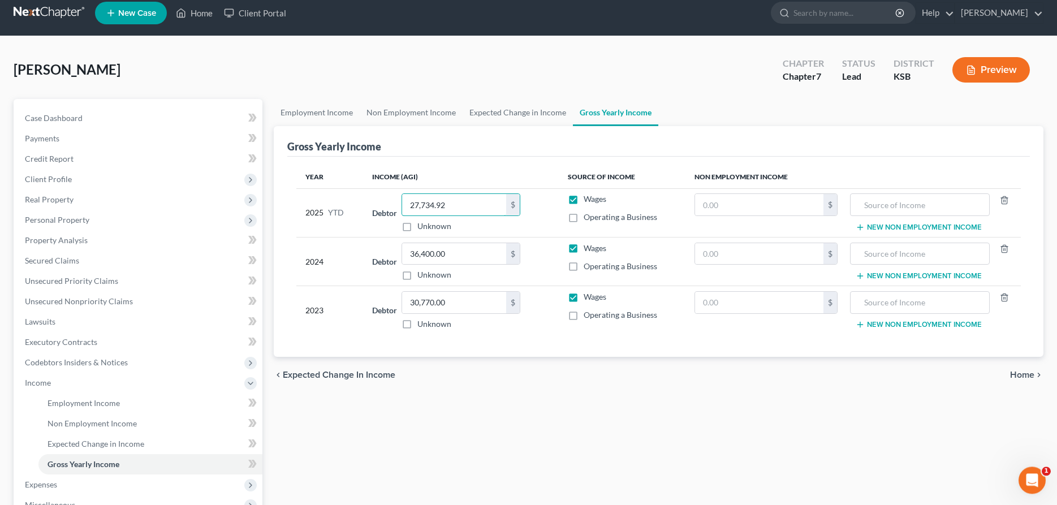
scroll to position [115, 0]
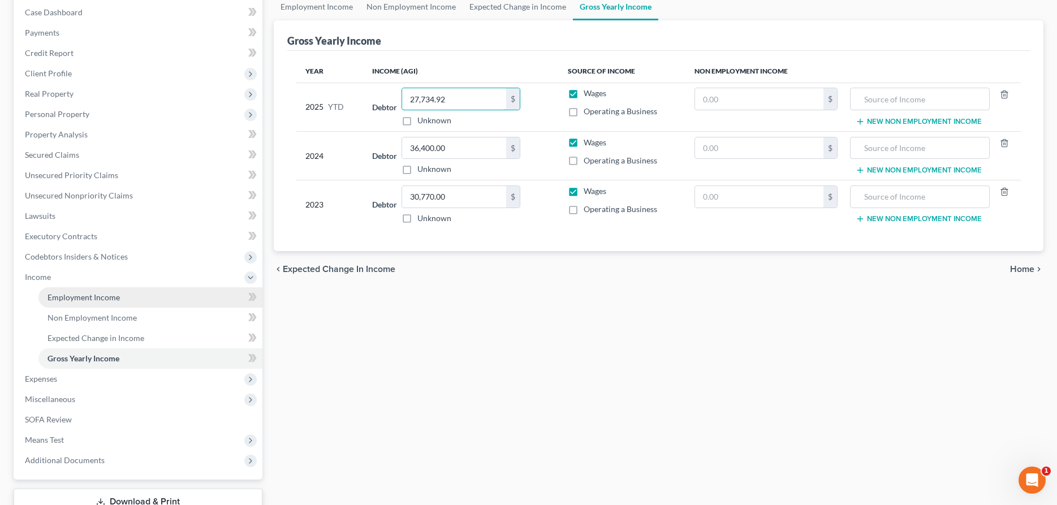
type input "27,734.92"
click at [79, 296] on span "Employment Income" at bounding box center [83, 297] width 72 height 10
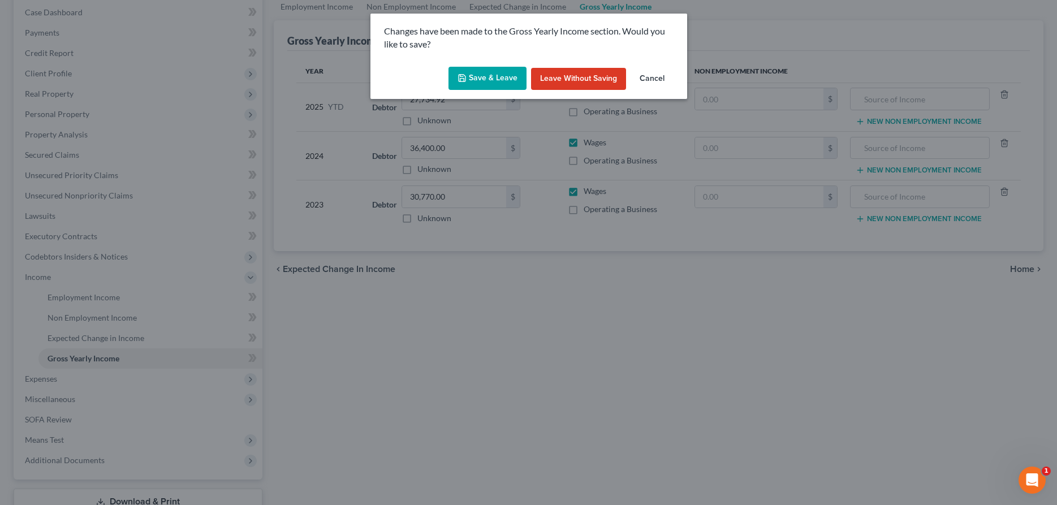
click at [483, 76] on button "Save & Leave" at bounding box center [487, 79] width 78 height 24
